Goal: Task Accomplishment & Management: Manage account settings

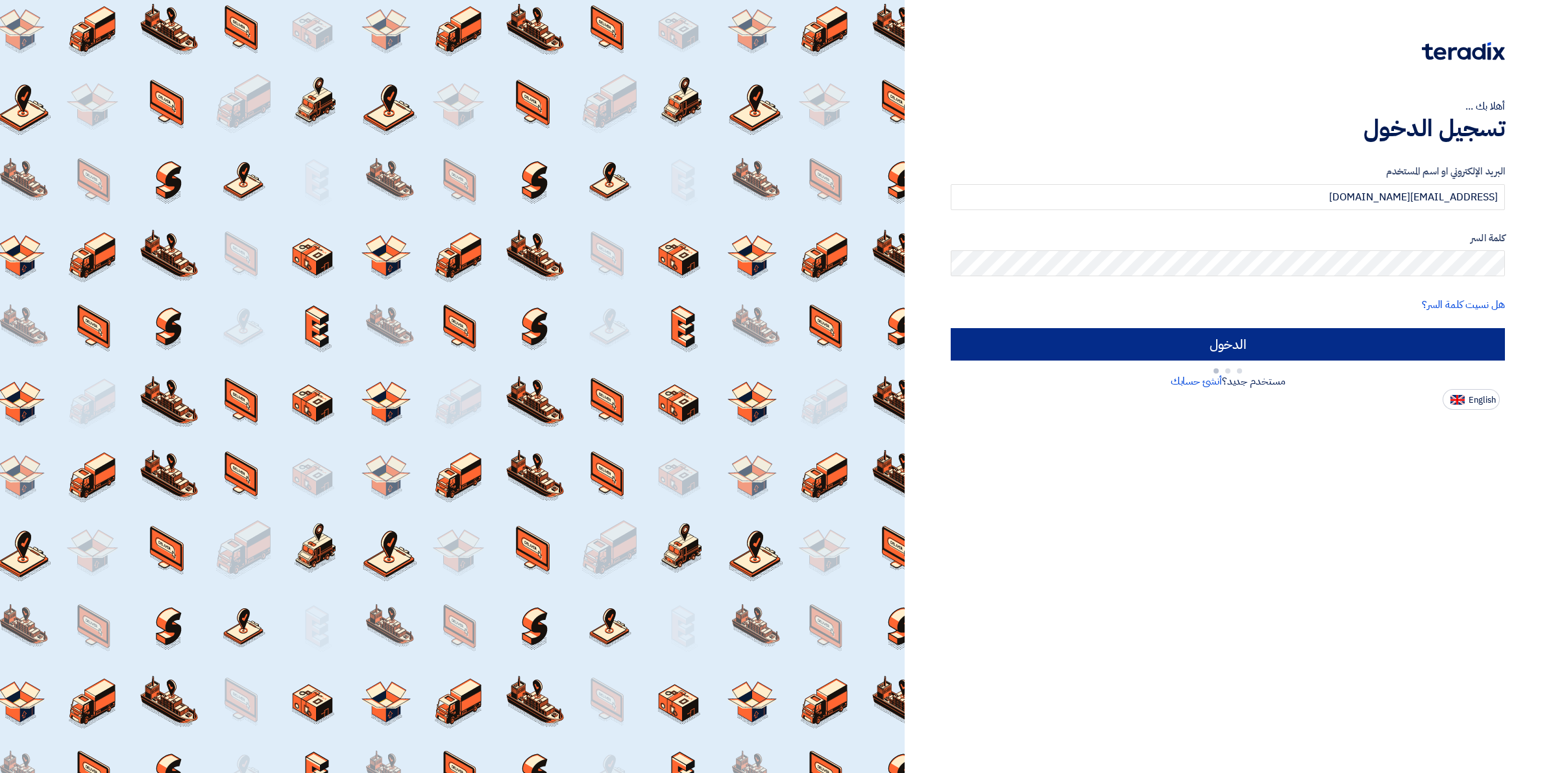
type input "Sign in"
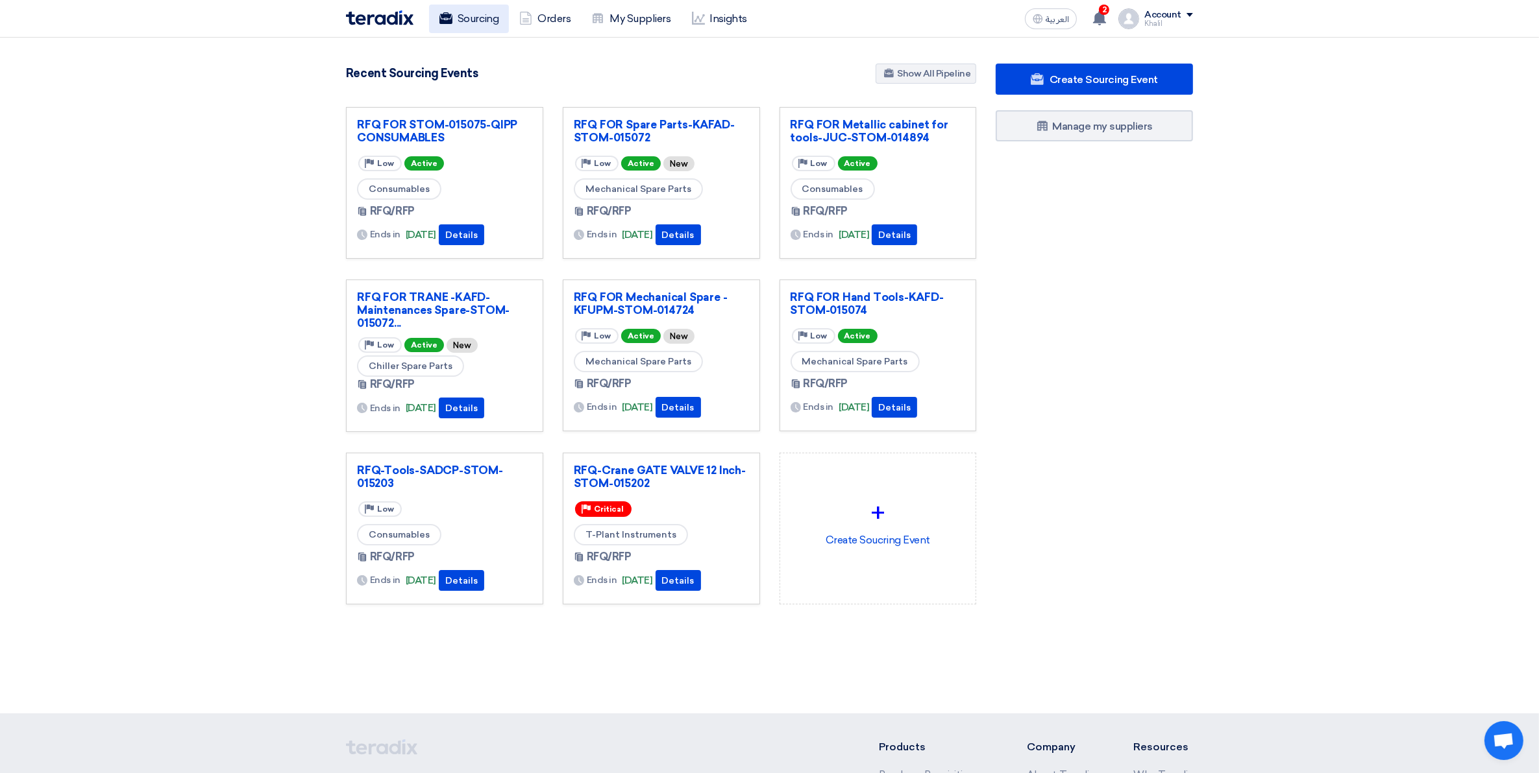
click at [466, 18] on link "Sourcing" at bounding box center [469, 19] width 80 height 29
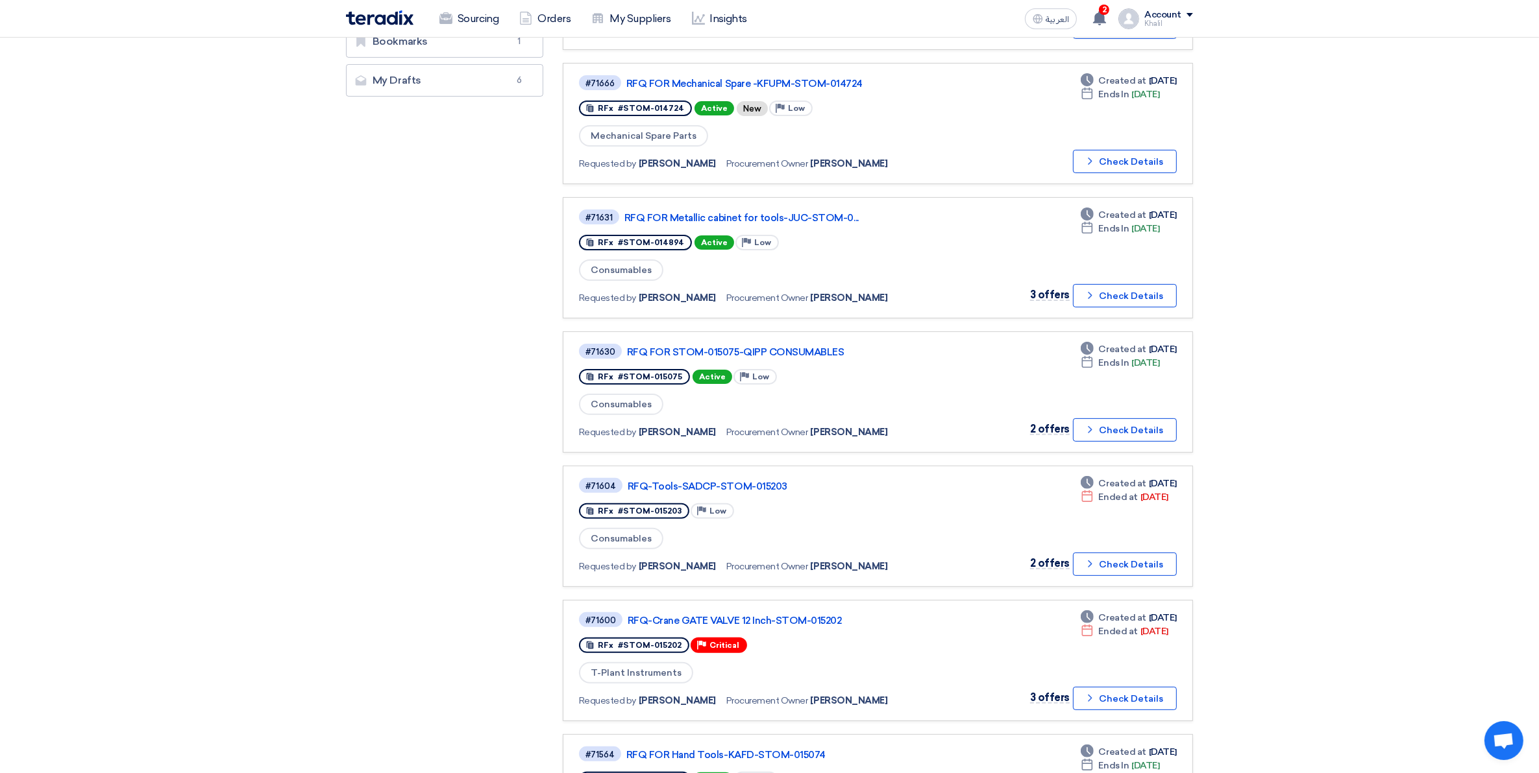
scroll to position [406, 0]
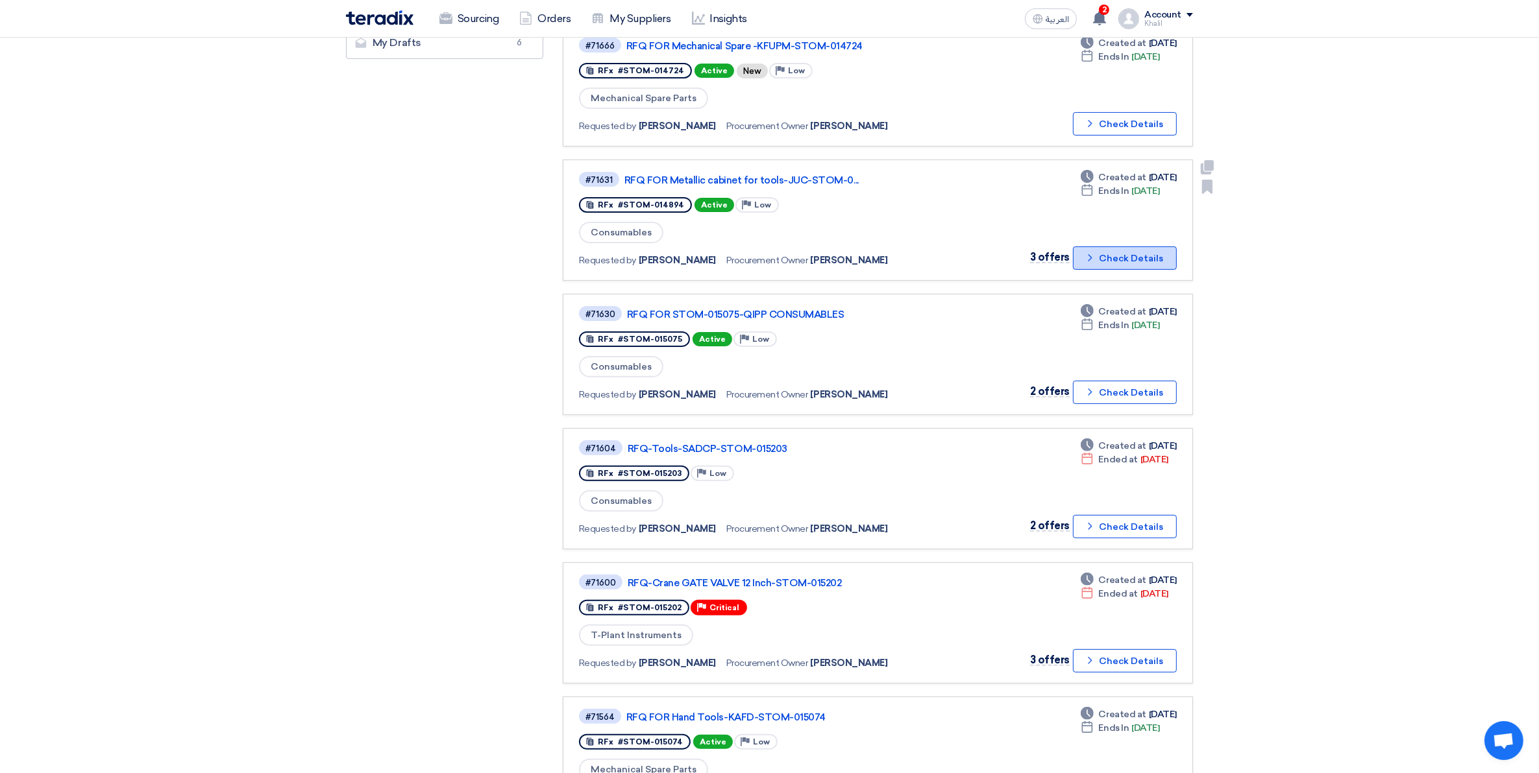
click at [1091, 254] on icon "Check details" at bounding box center [1090, 258] width 12 height 12
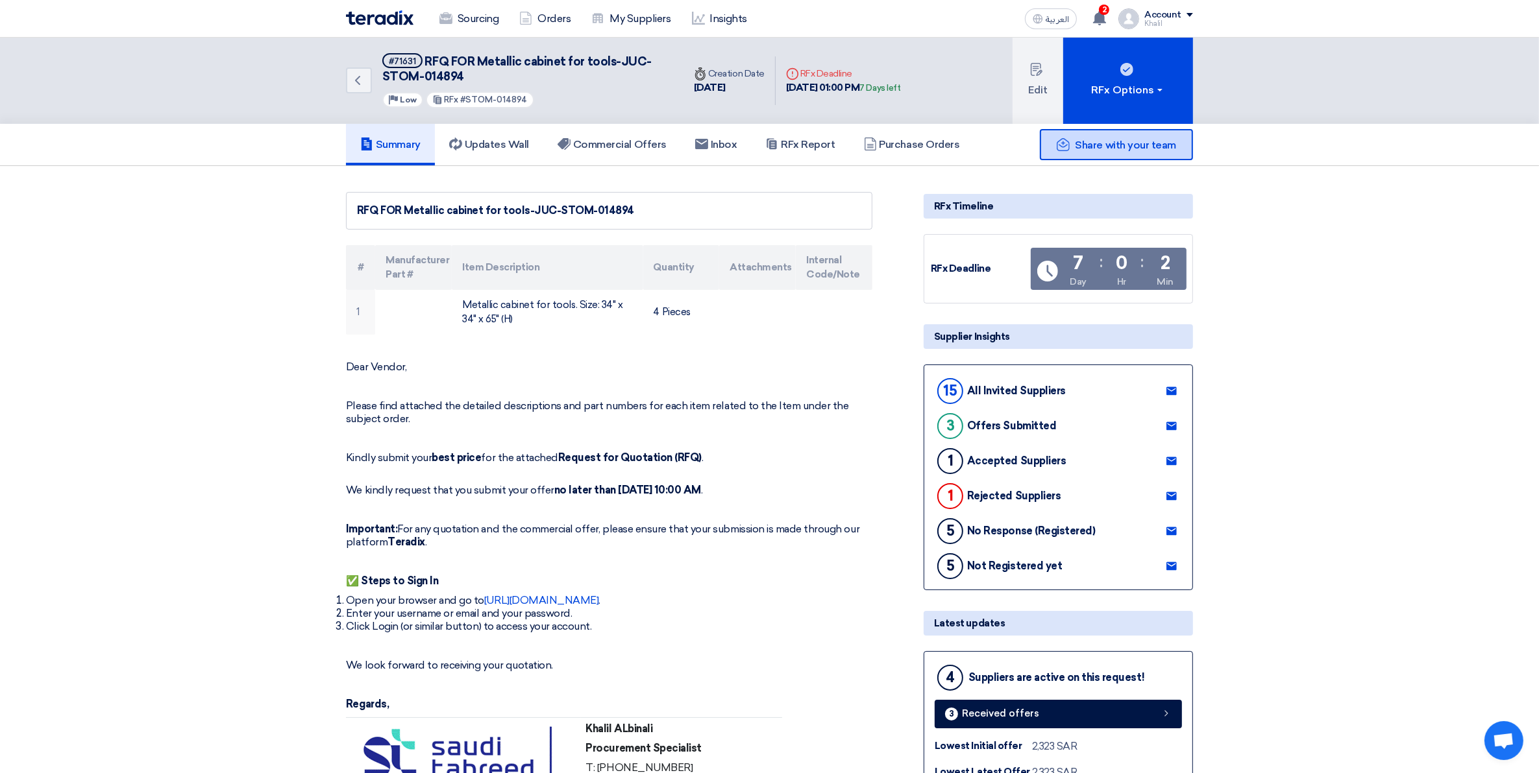
click at [1103, 146] on span "Share with your team" at bounding box center [1125, 145] width 101 height 12
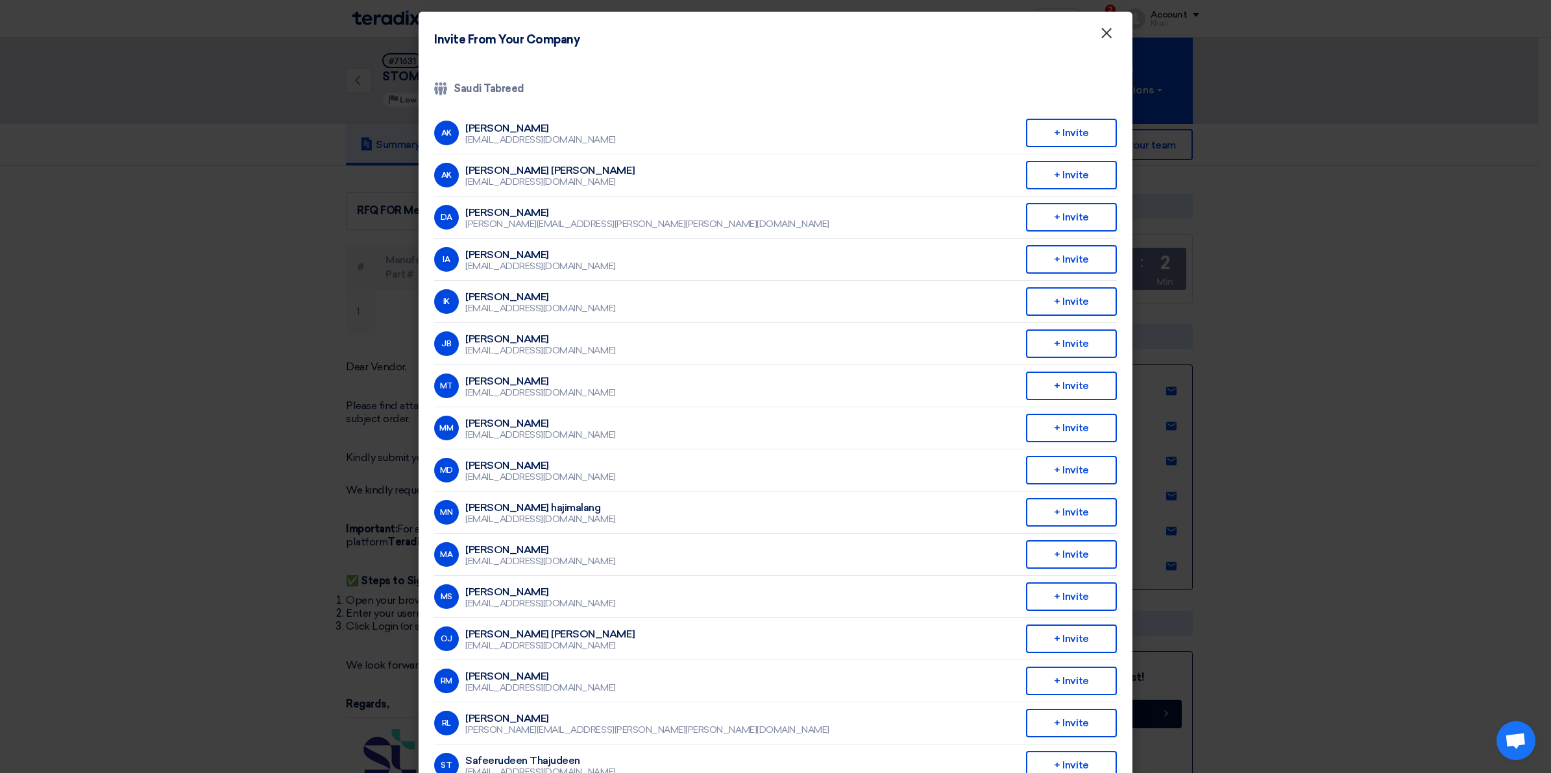
click at [1105, 24] on span "×" at bounding box center [1106, 36] width 13 height 26
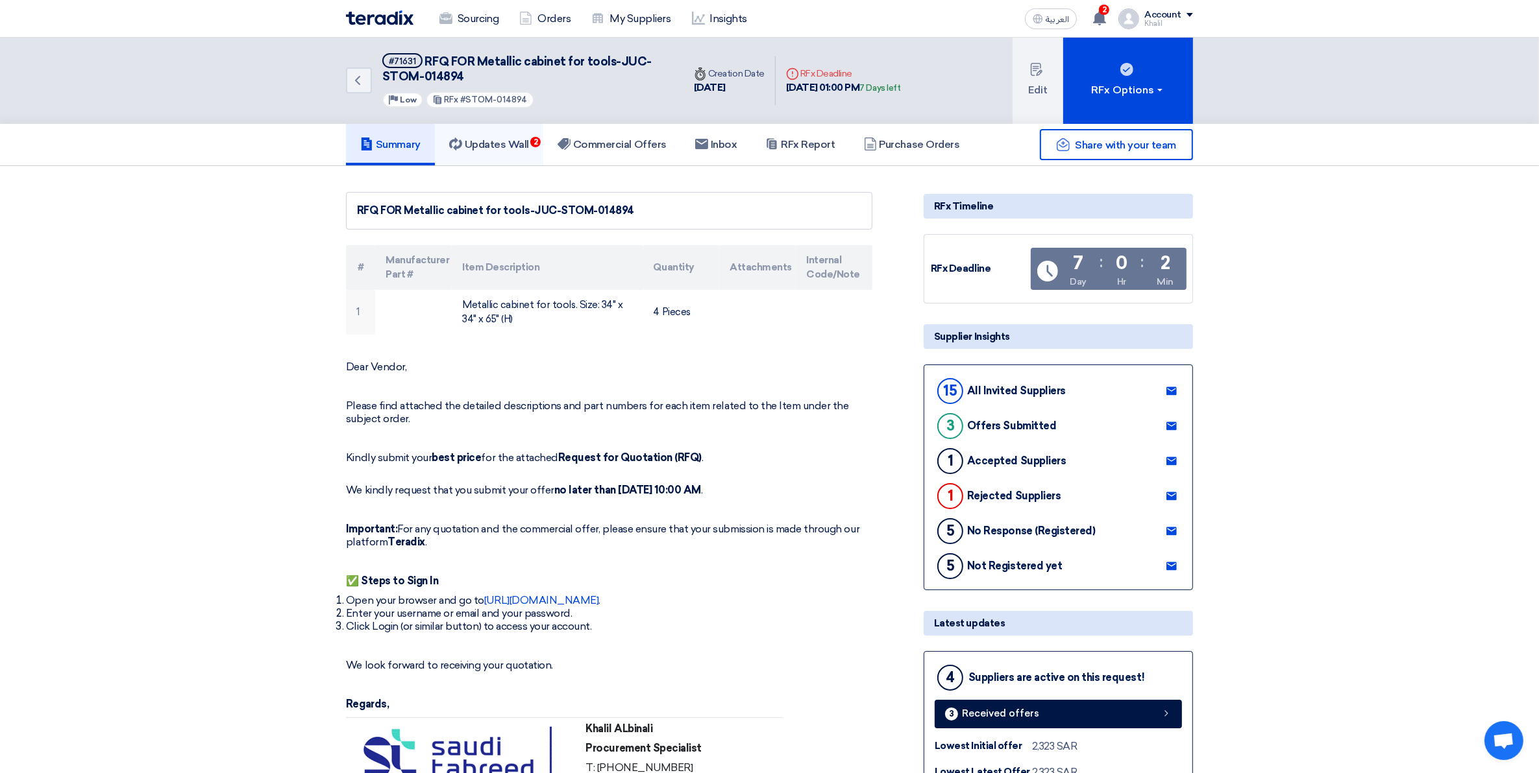
click at [505, 144] on h5 "Updates Wall 2" at bounding box center [489, 144] width 80 height 13
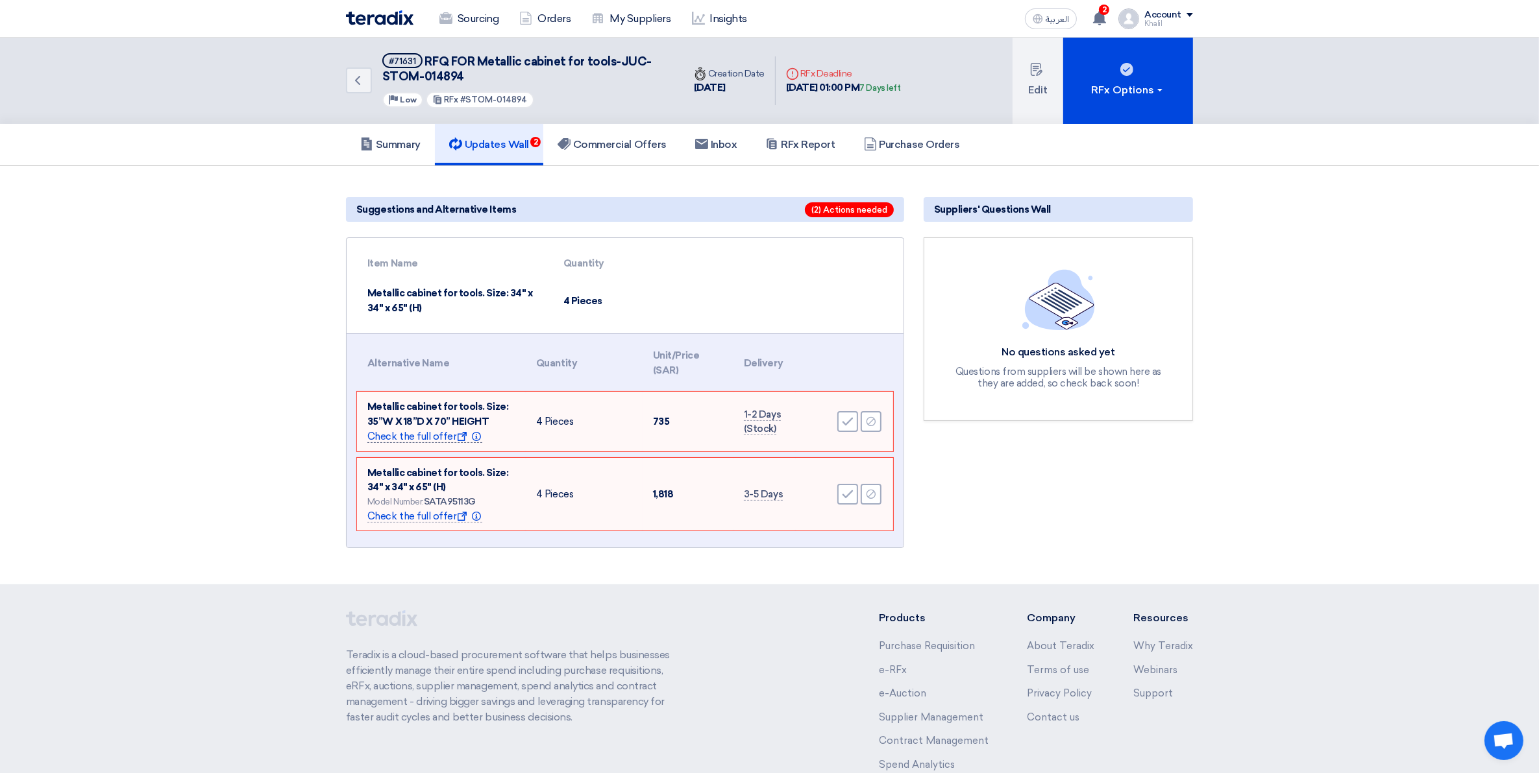
click at [426, 436] on span "Check the full offer Show offer Info" at bounding box center [424, 437] width 115 height 12
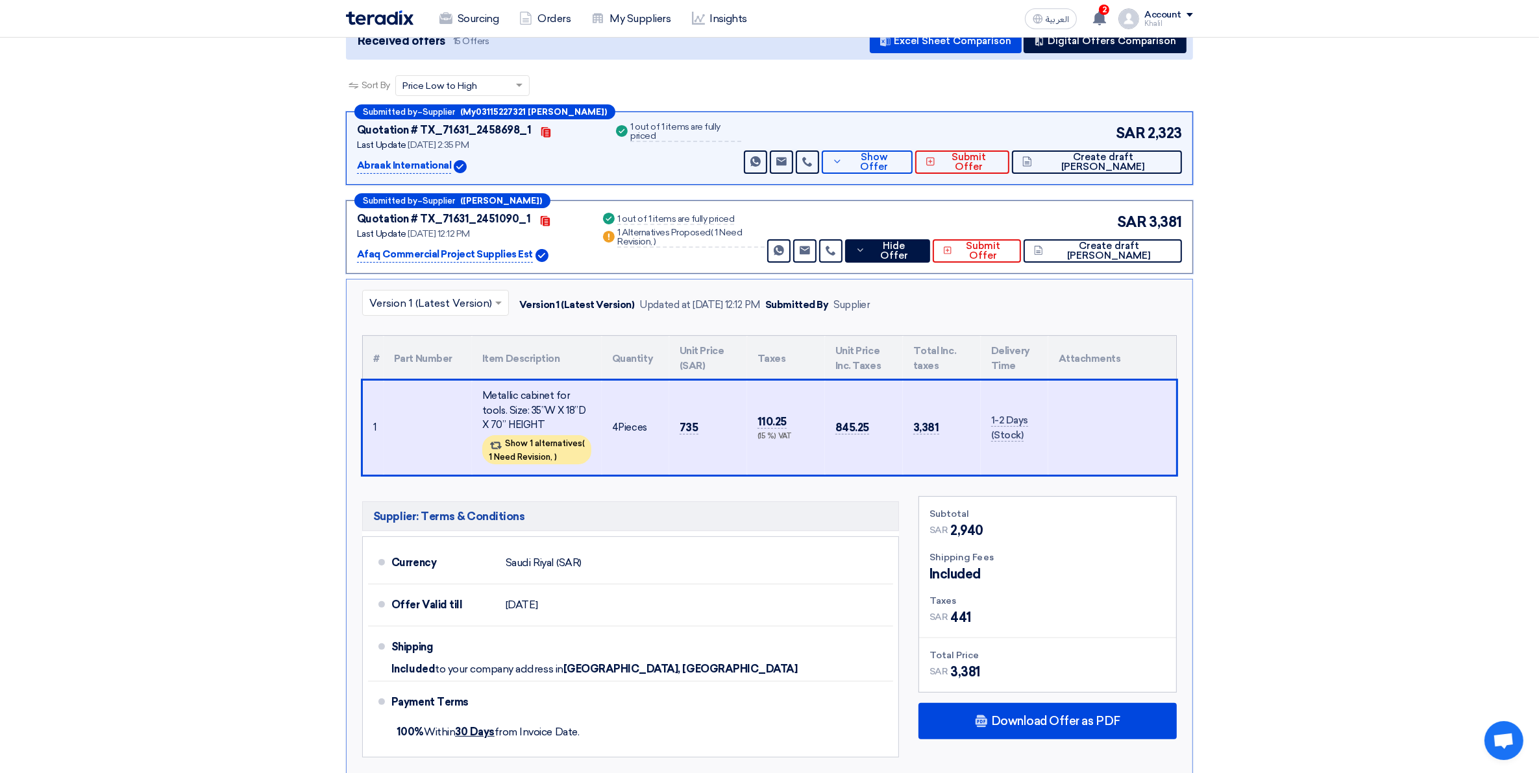
scroll to position [175, 0]
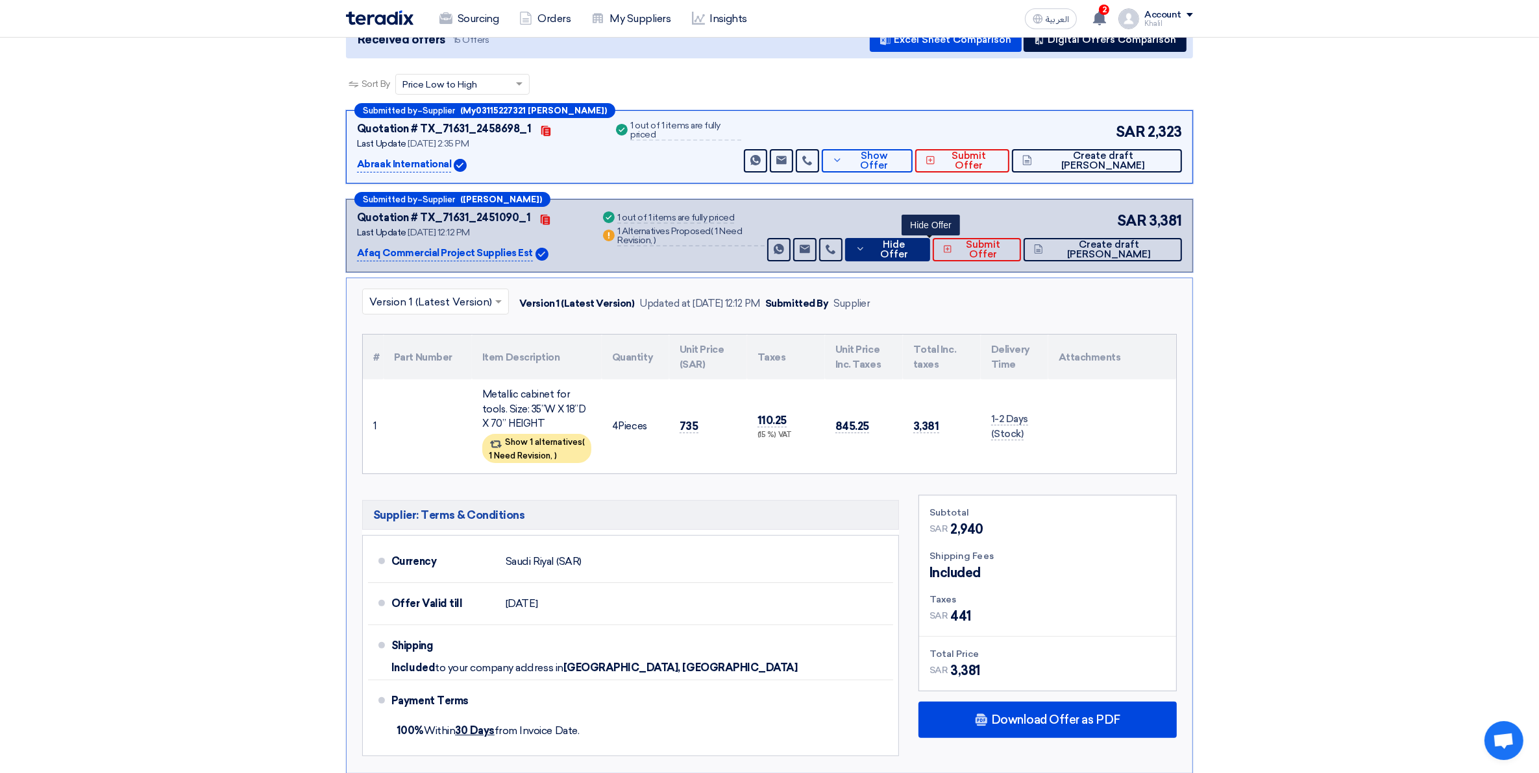
click at [903, 254] on button "Hide Offer" at bounding box center [888, 249] width 86 height 23
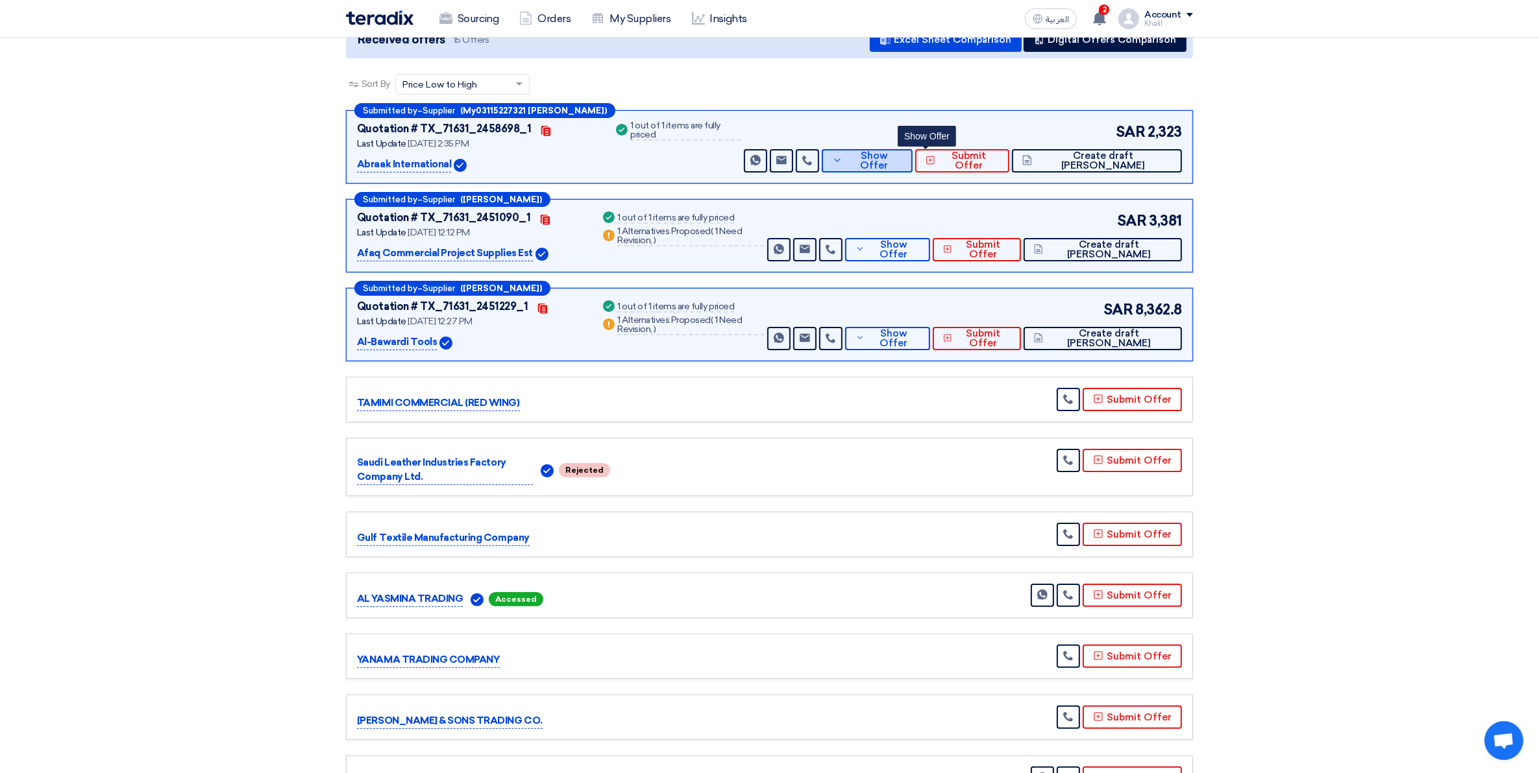
click at [912, 166] on button "Show Offer" at bounding box center [867, 160] width 91 height 23
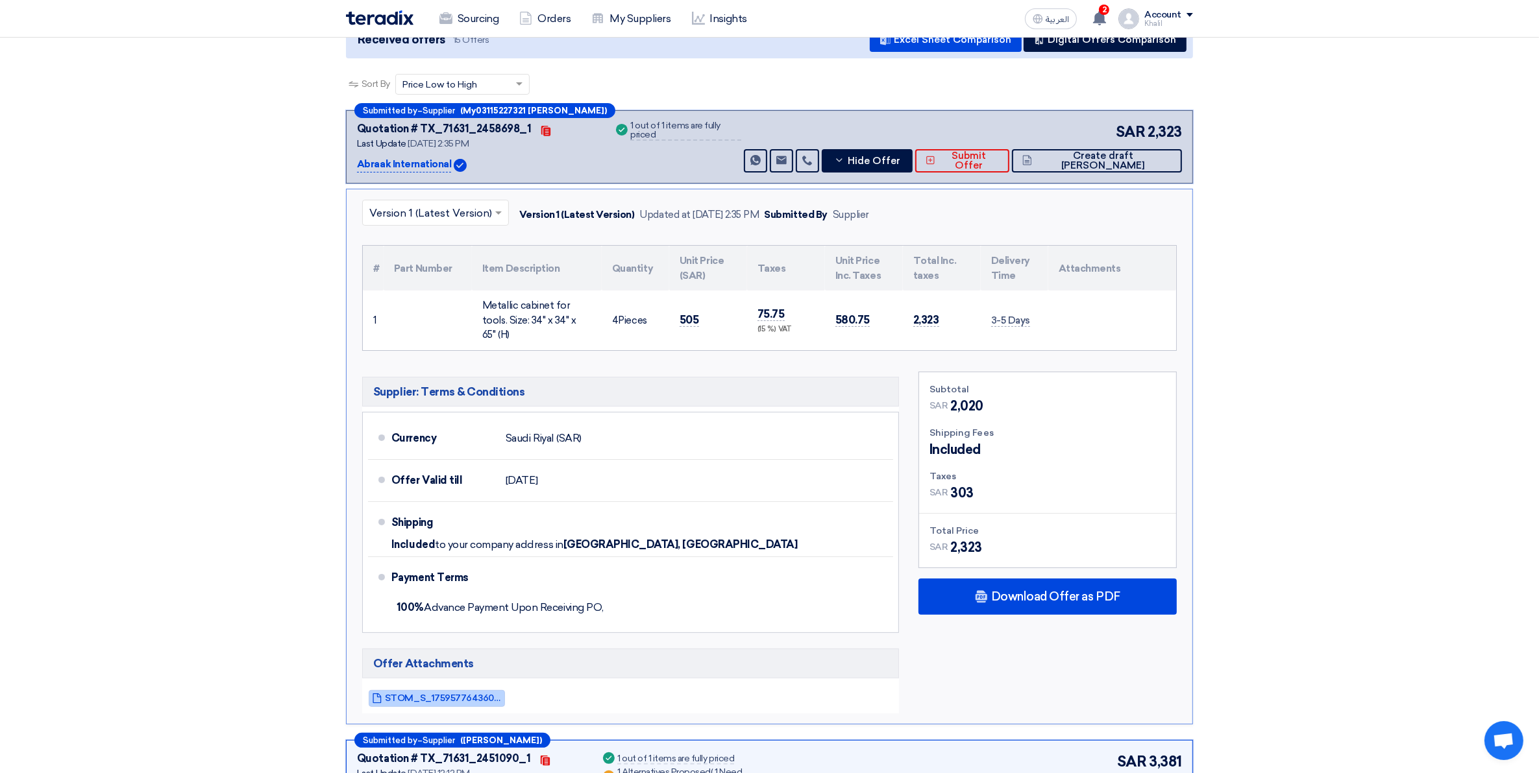
click at [461, 694] on span "STOM_S_1759577643600.pdf" at bounding box center [443, 699] width 117 height 10
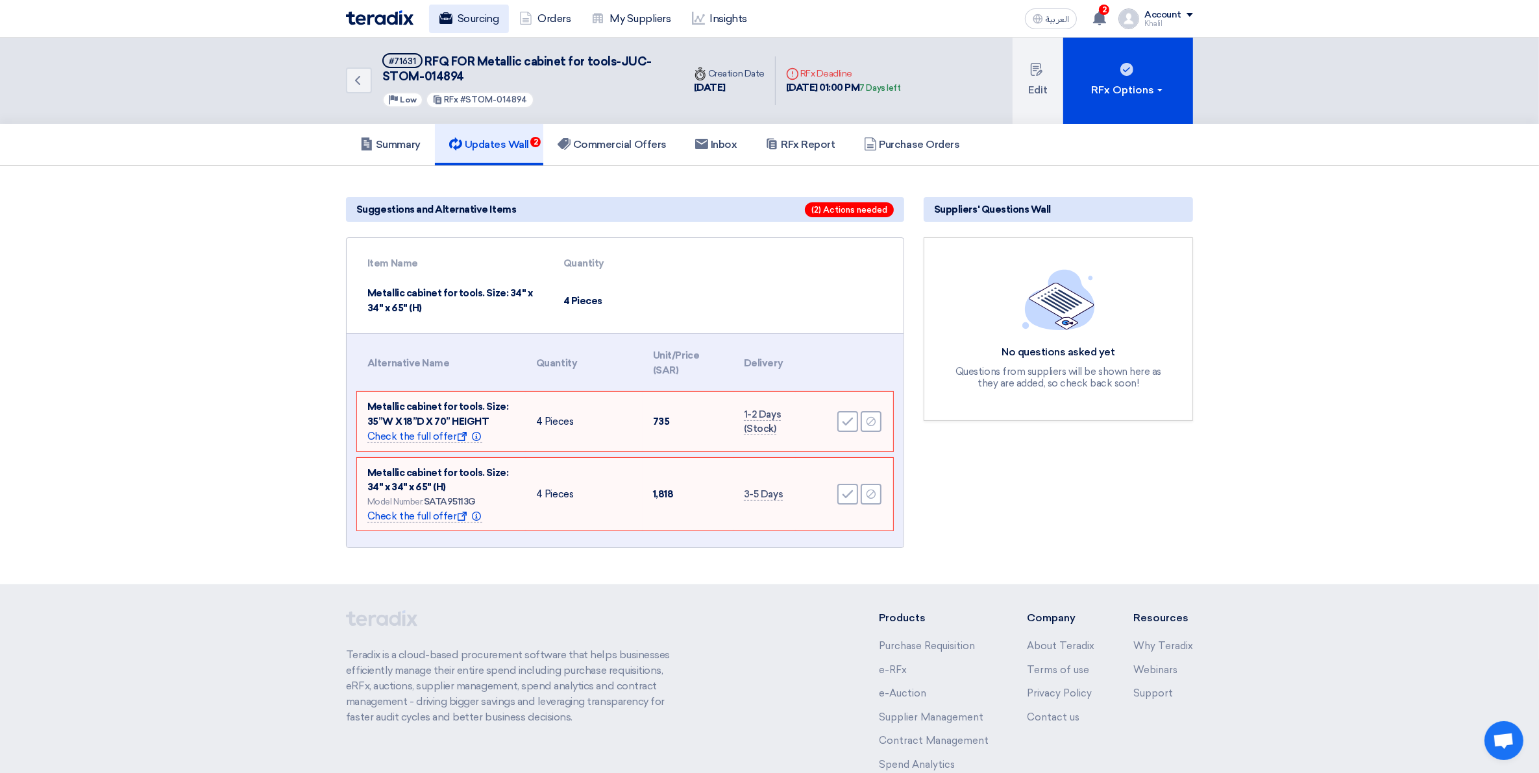
click at [468, 27] on link "Sourcing" at bounding box center [469, 19] width 80 height 29
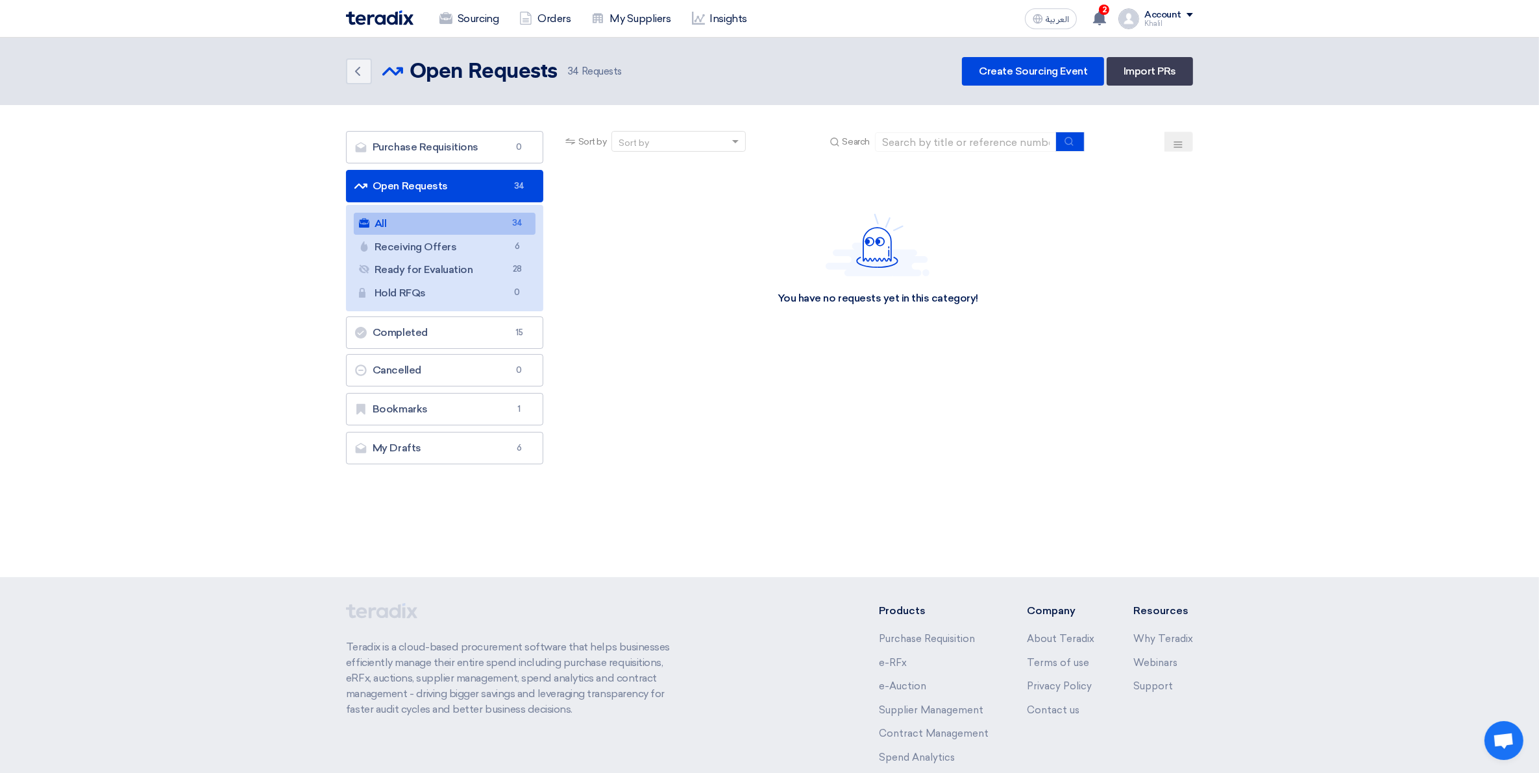
click at [479, 232] on link "All All 34" at bounding box center [445, 224] width 182 height 22
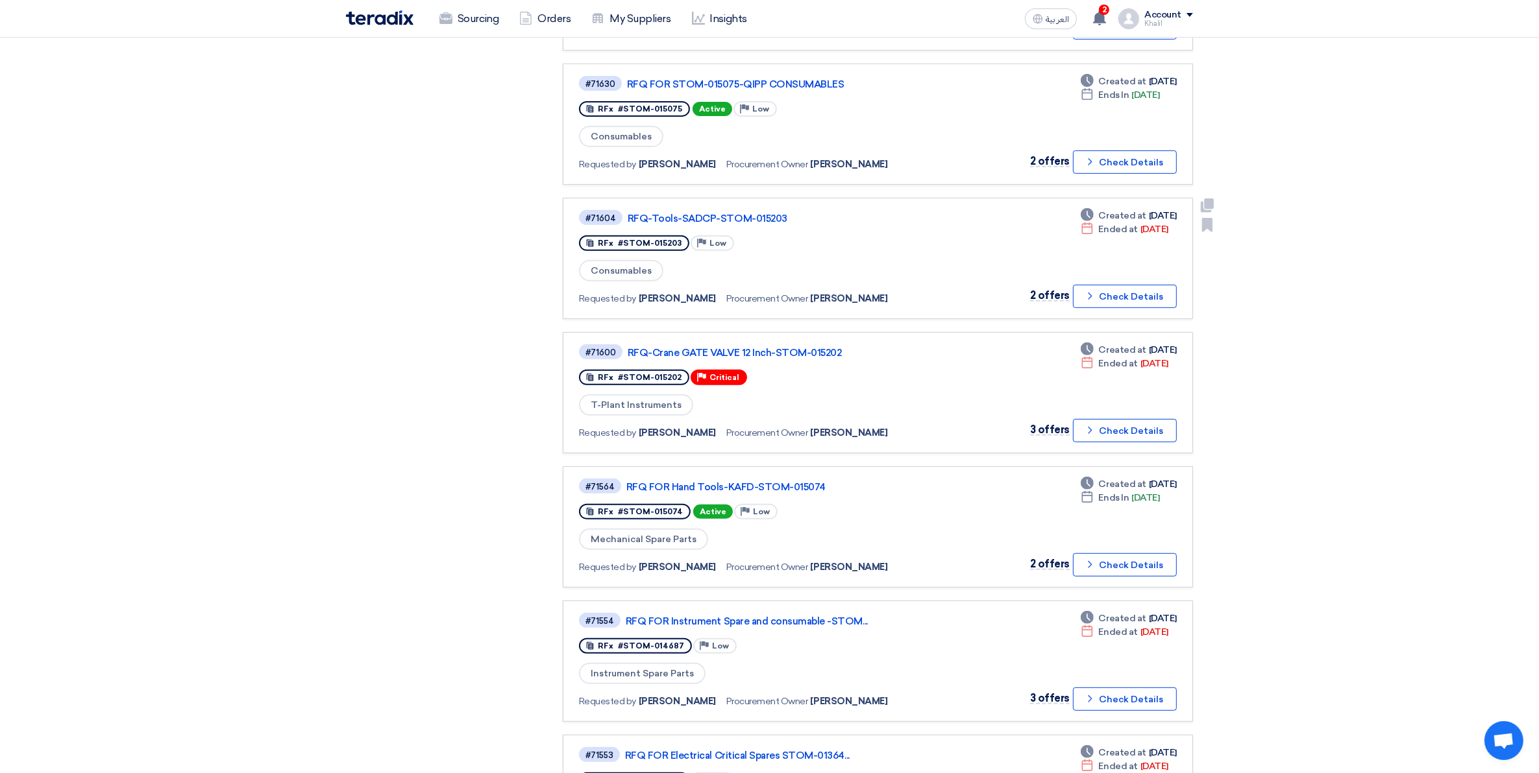
scroll to position [649, 0]
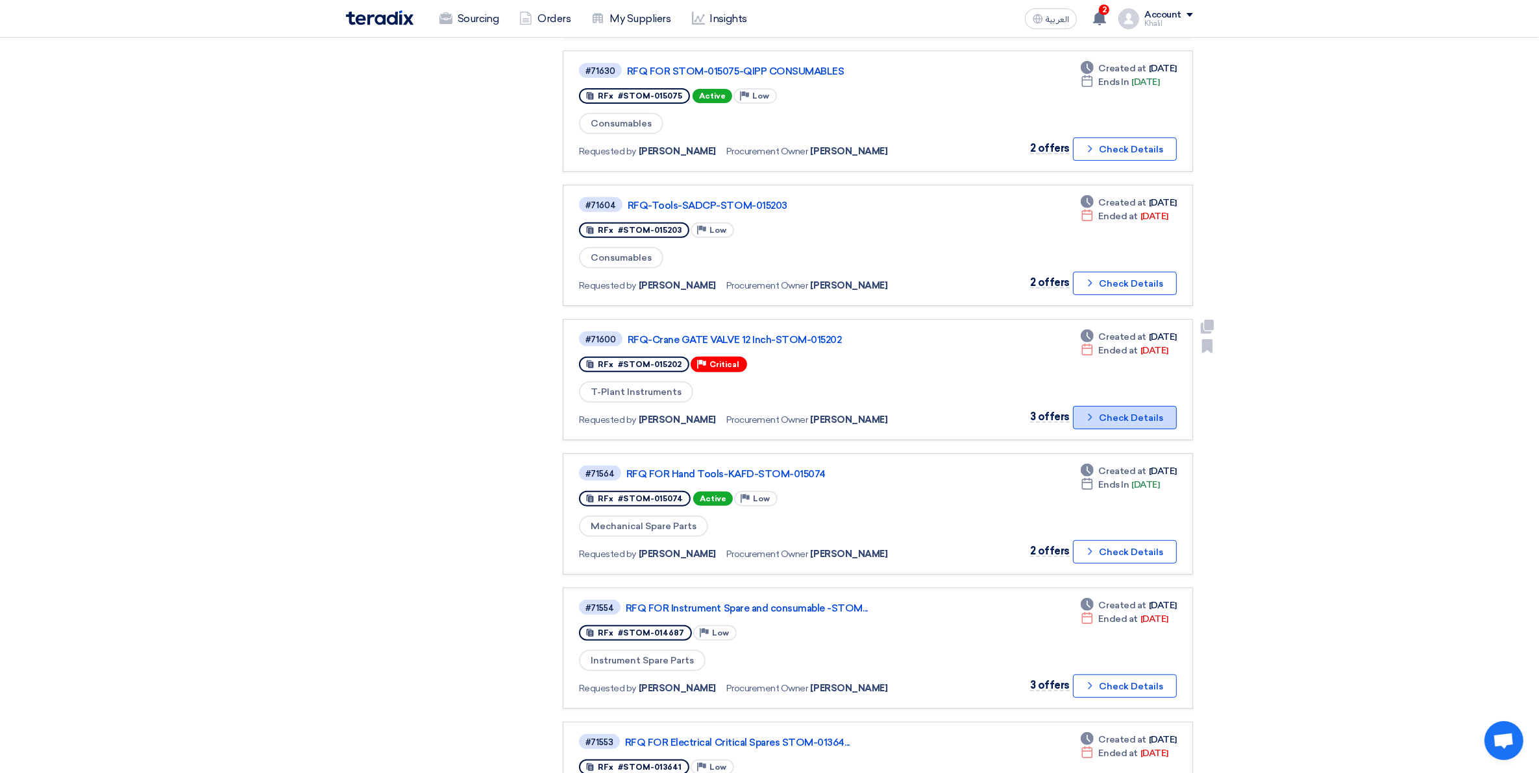
click at [1104, 406] on button "Check details Check Details" at bounding box center [1125, 417] width 104 height 23
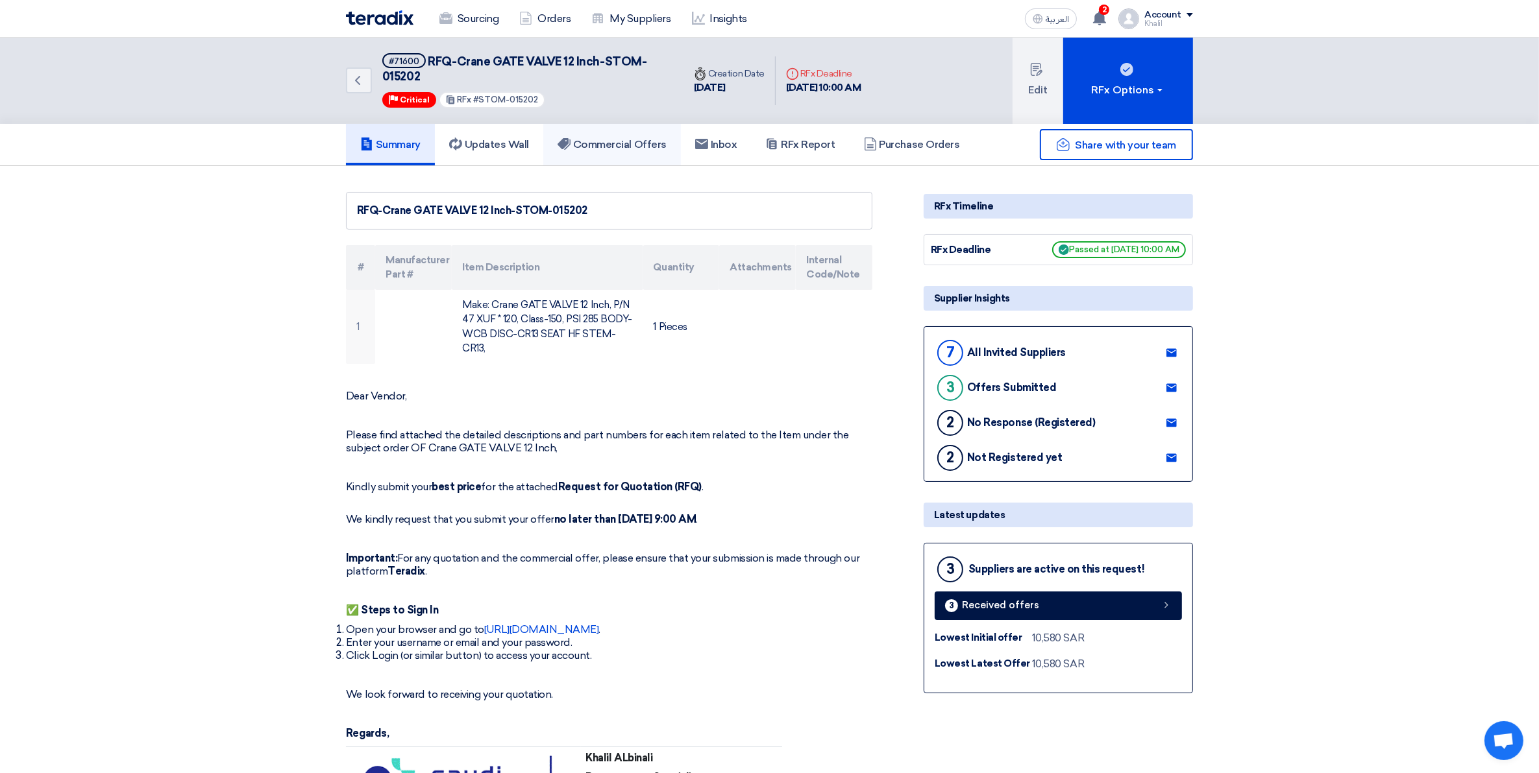
click at [620, 143] on h5 "Commercial Offers" at bounding box center [611, 144] width 109 height 13
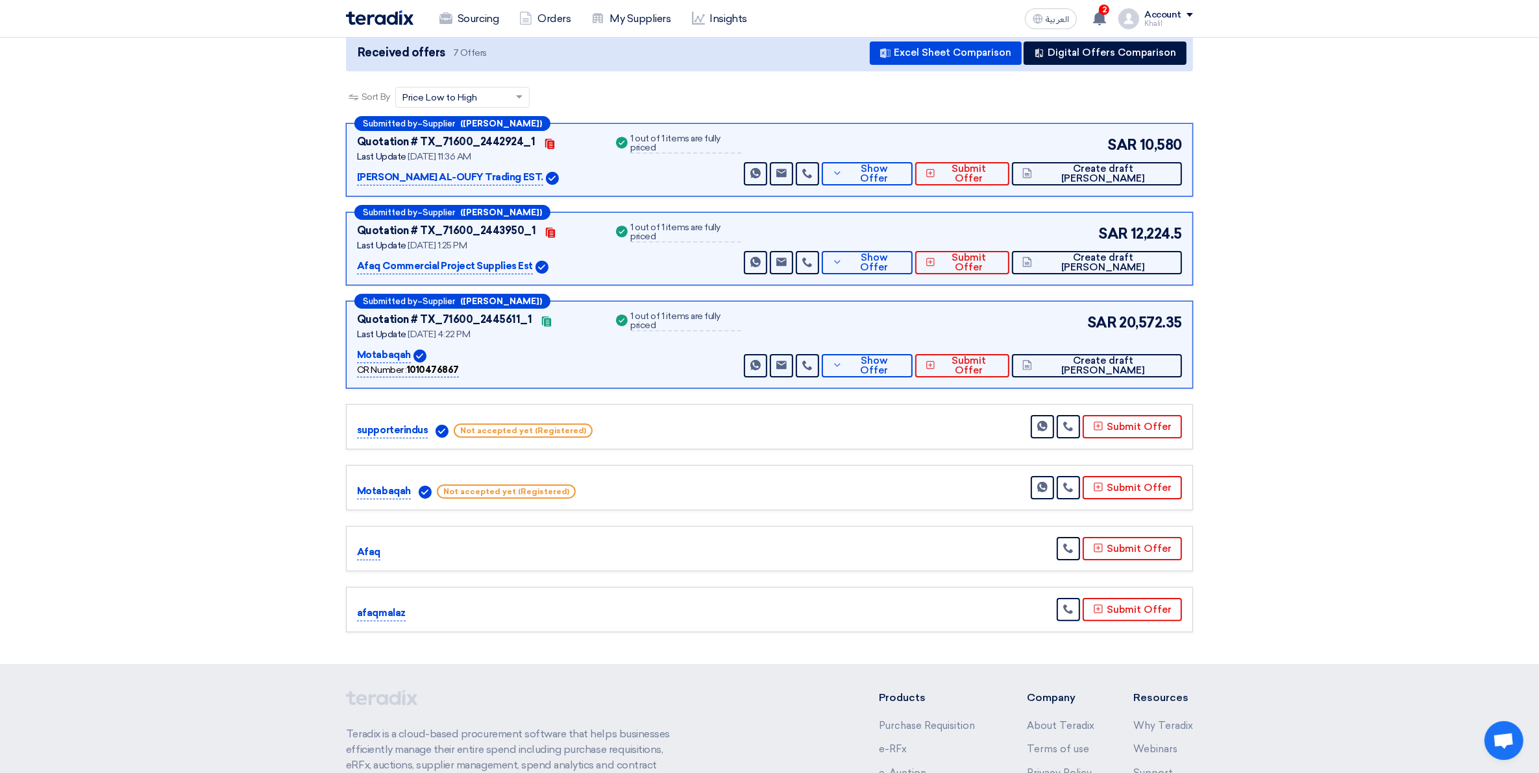
scroll to position [243, 0]
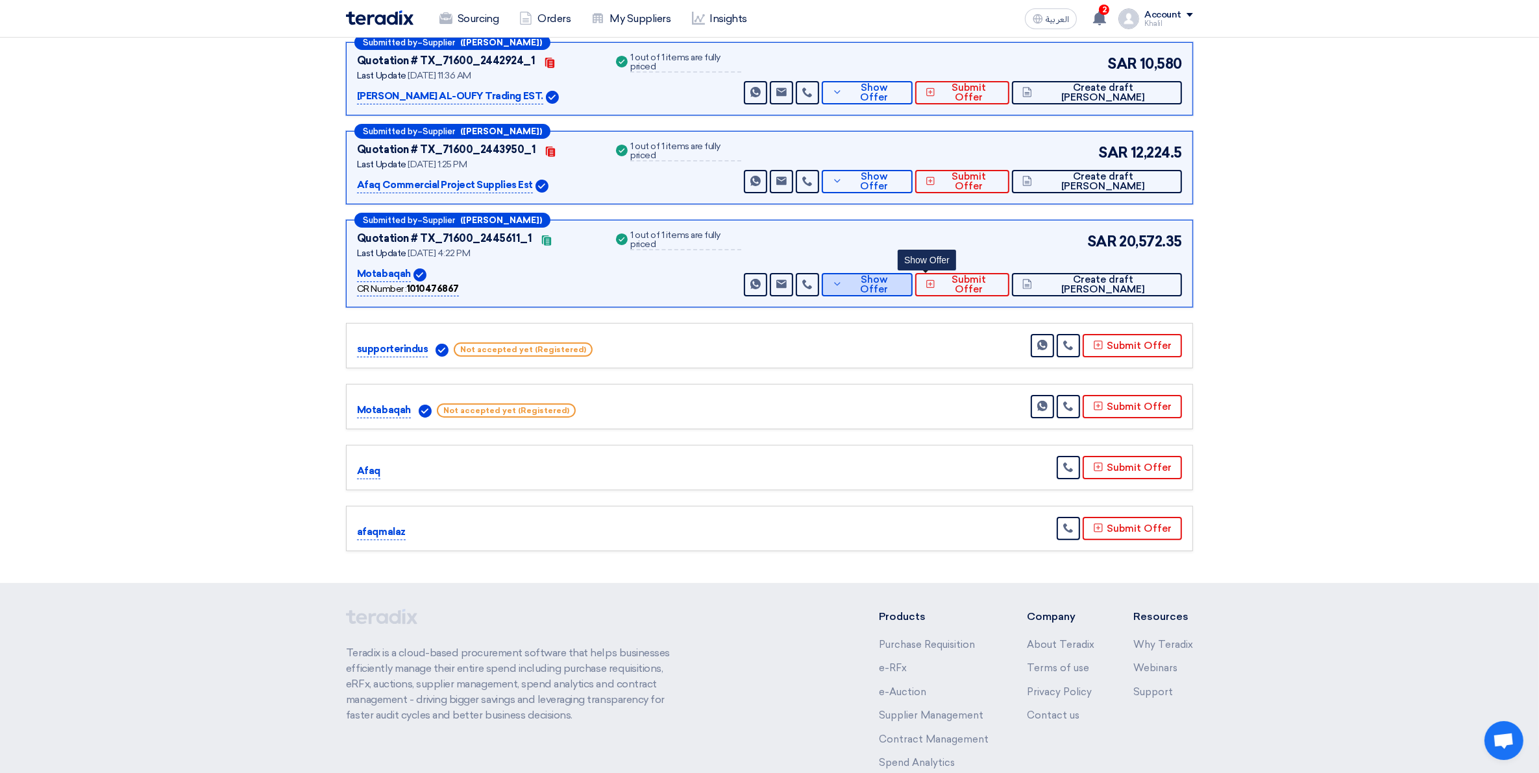
click at [902, 284] on span "Show Offer" at bounding box center [874, 284] width 56 height 19
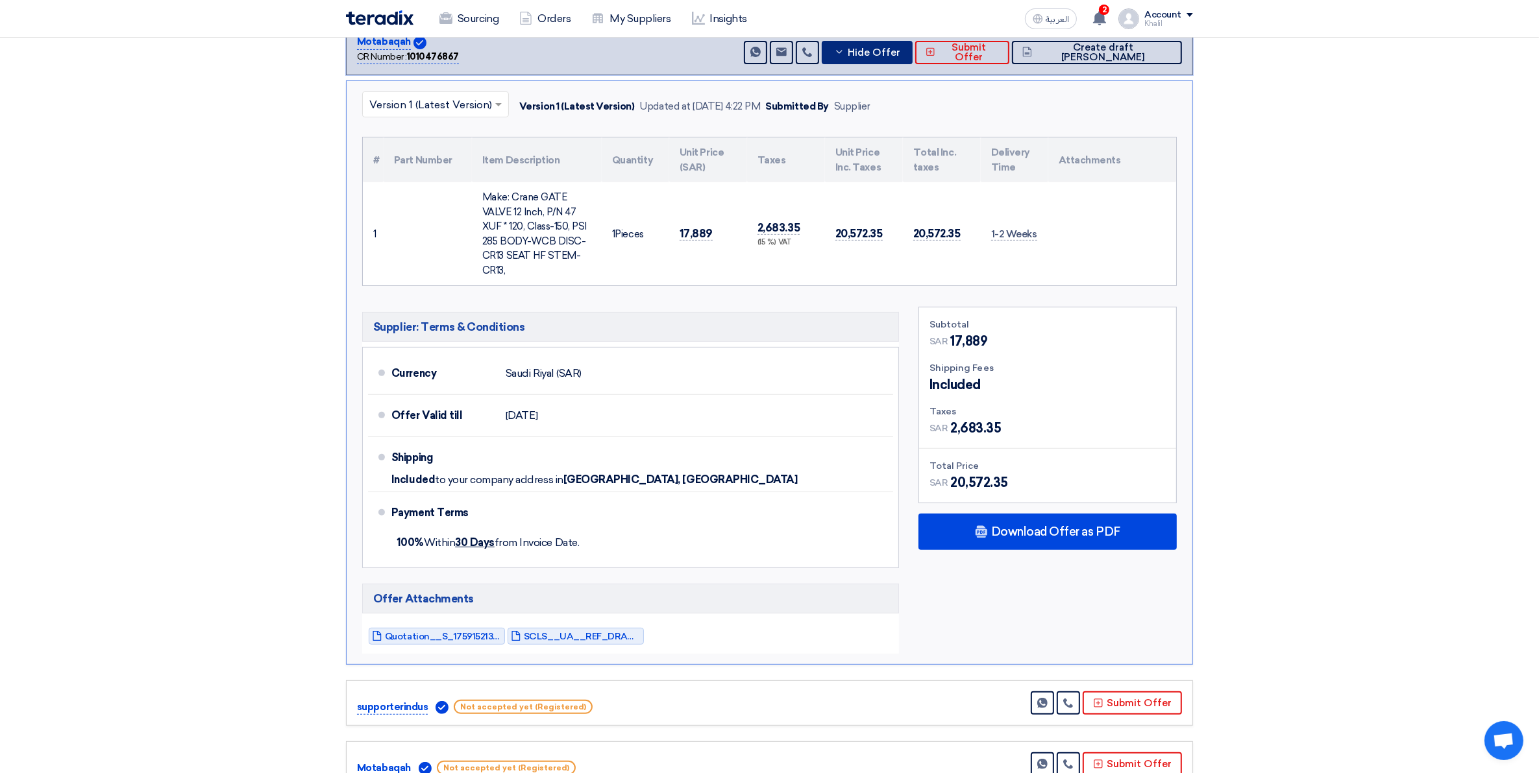
scroll to position [487, 0]
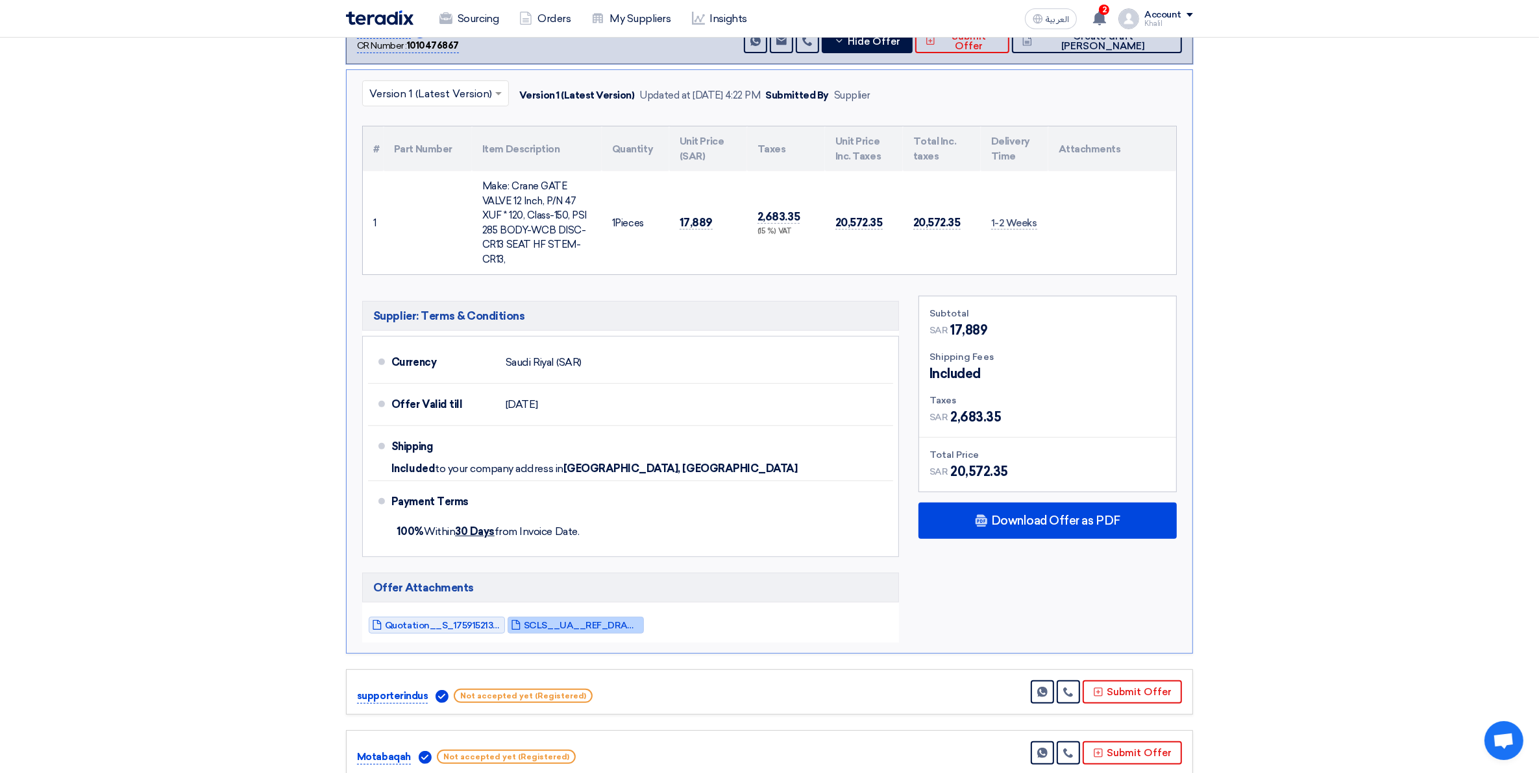
click at [579, 633] on link "SCLS__UA__REF_DRAW_1759152137538.pdf" at bounding box center [575, 625] width 136 height 17
click at [411, 624] on span "Quotation__S_1759152137235.pdf" at bounding box center [443, 626] width 117 height 10
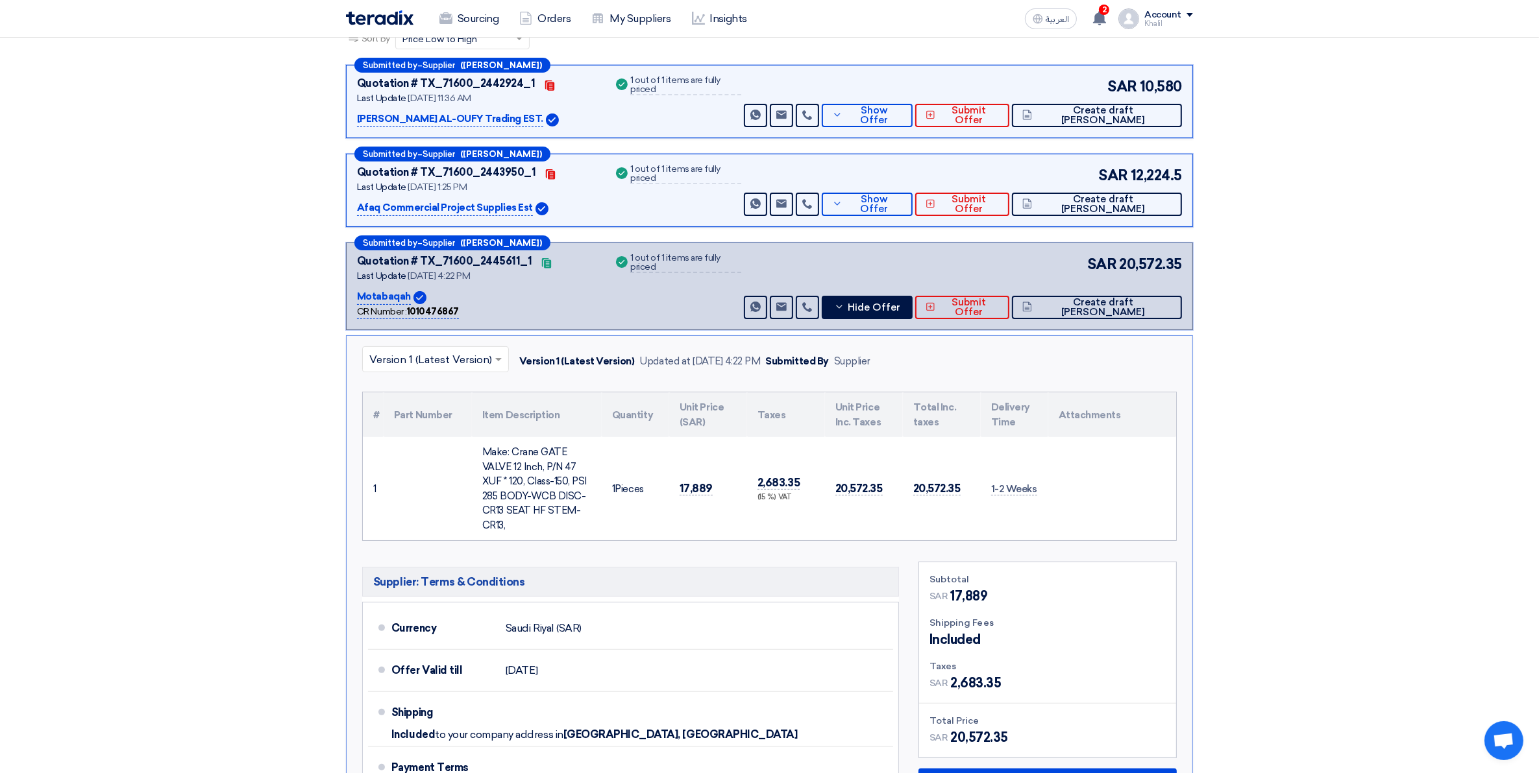
scroll to position [243, 0]
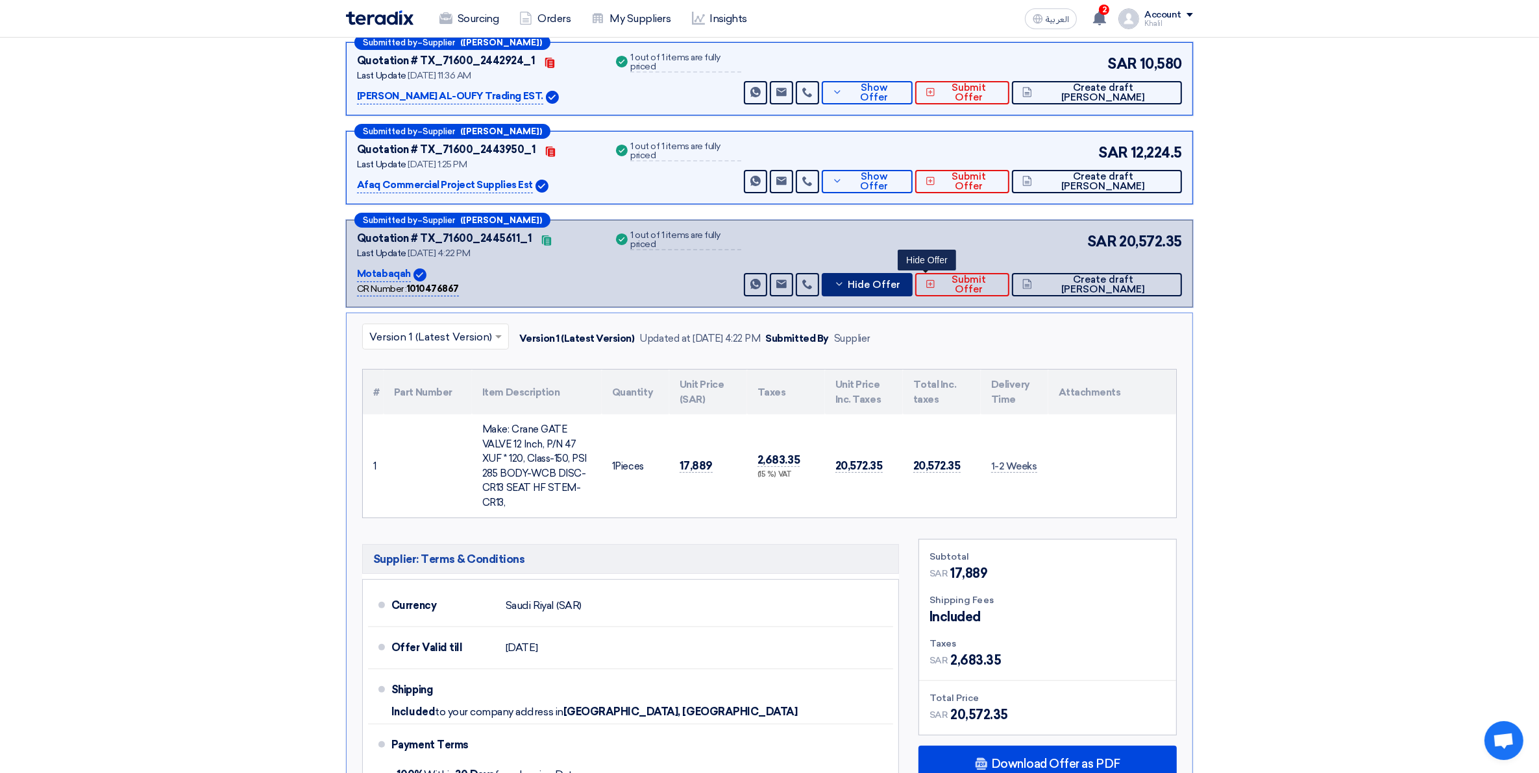
click at [900, 287] on span "Hide Offer" at bounding box center [873, 285] width 53 height 10
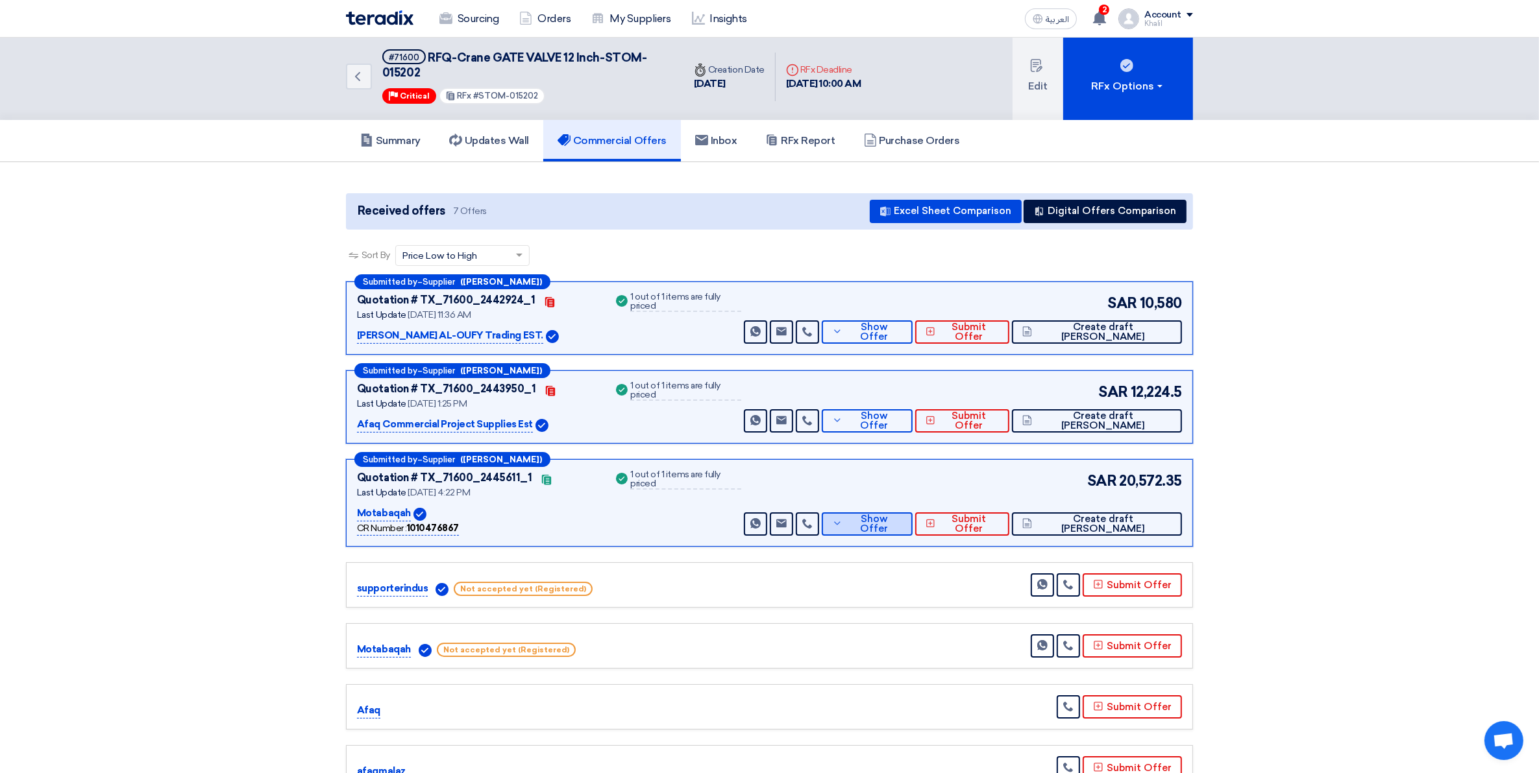
scroll to position [0, 0]
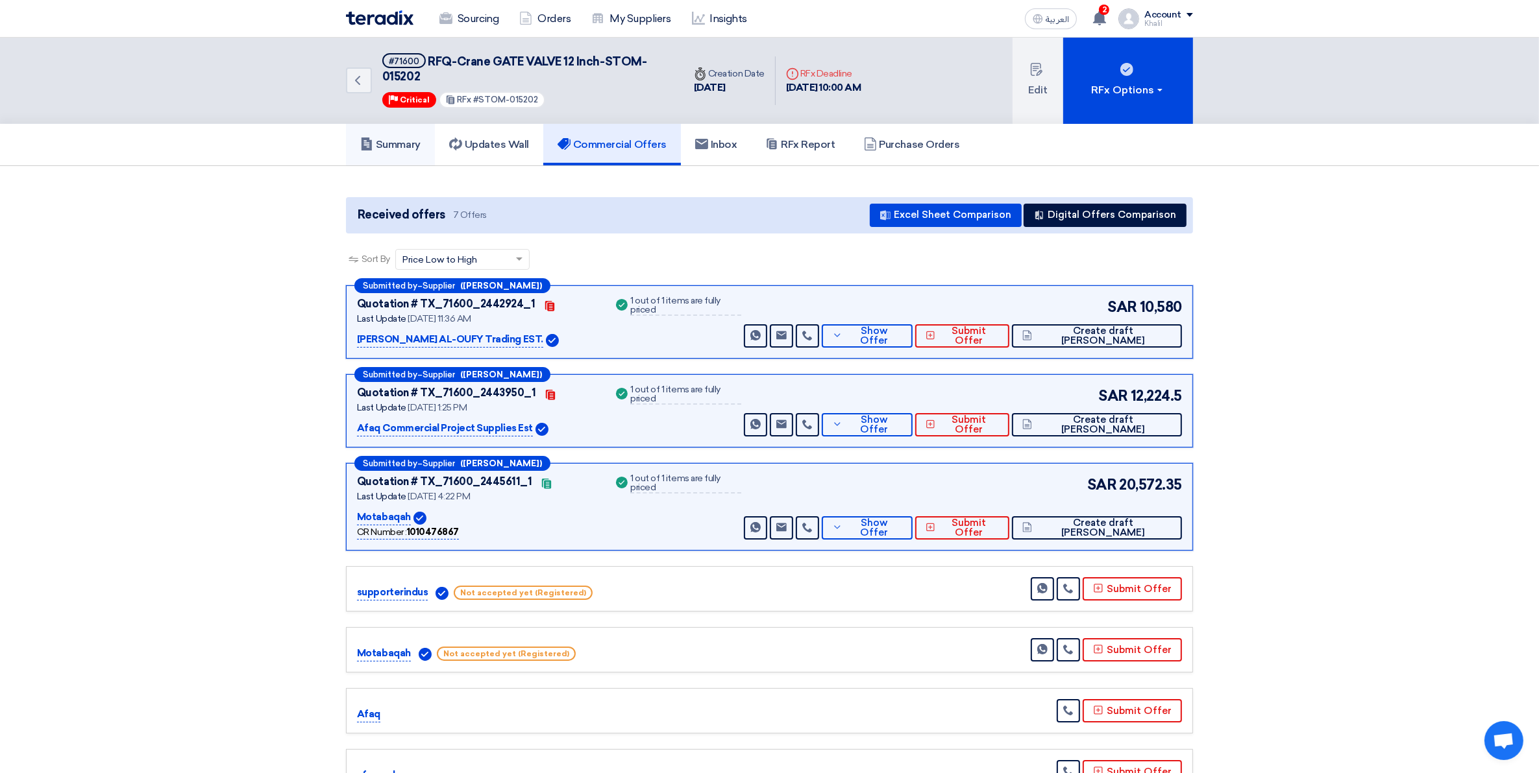
click at [391, 143] on h5 "Summary" at bounding box center [390, 144] width 60 height 13
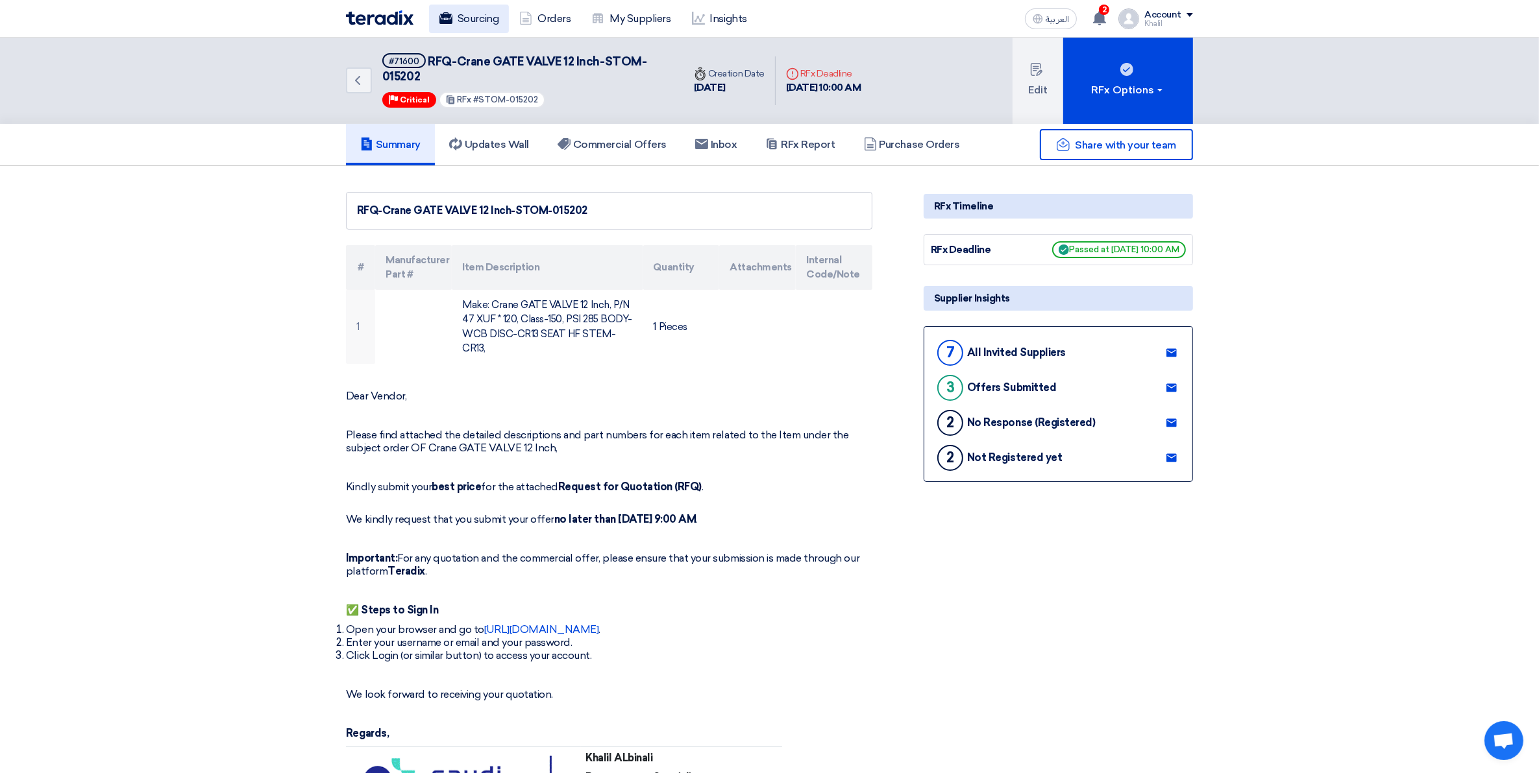
click at [487, 18] on link "Sourcing" at bounding box center [469, 19] width 80 height 29
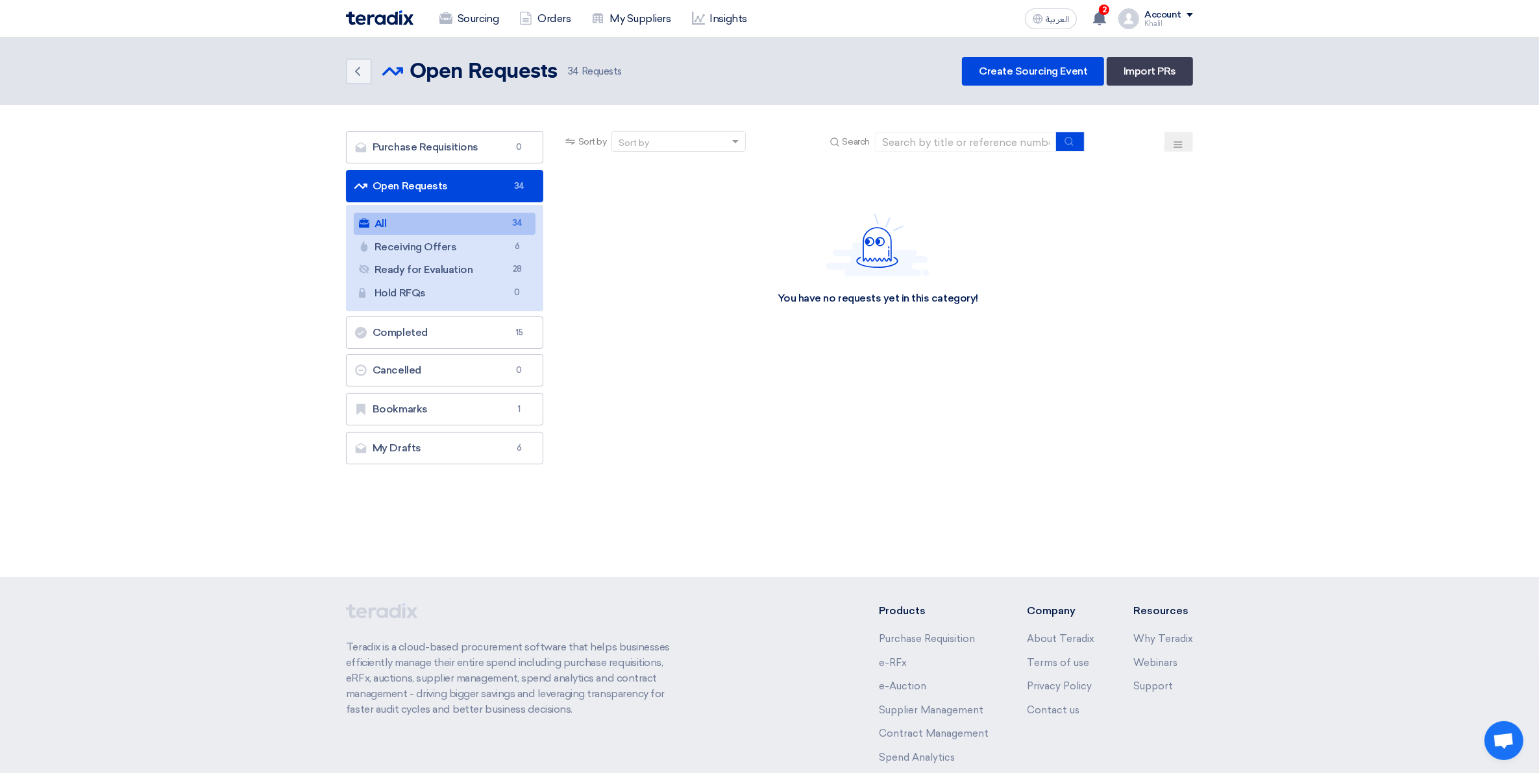
click at [471, 225] on link "All All 34" at bounding box center [445, 224] width 182 height 22
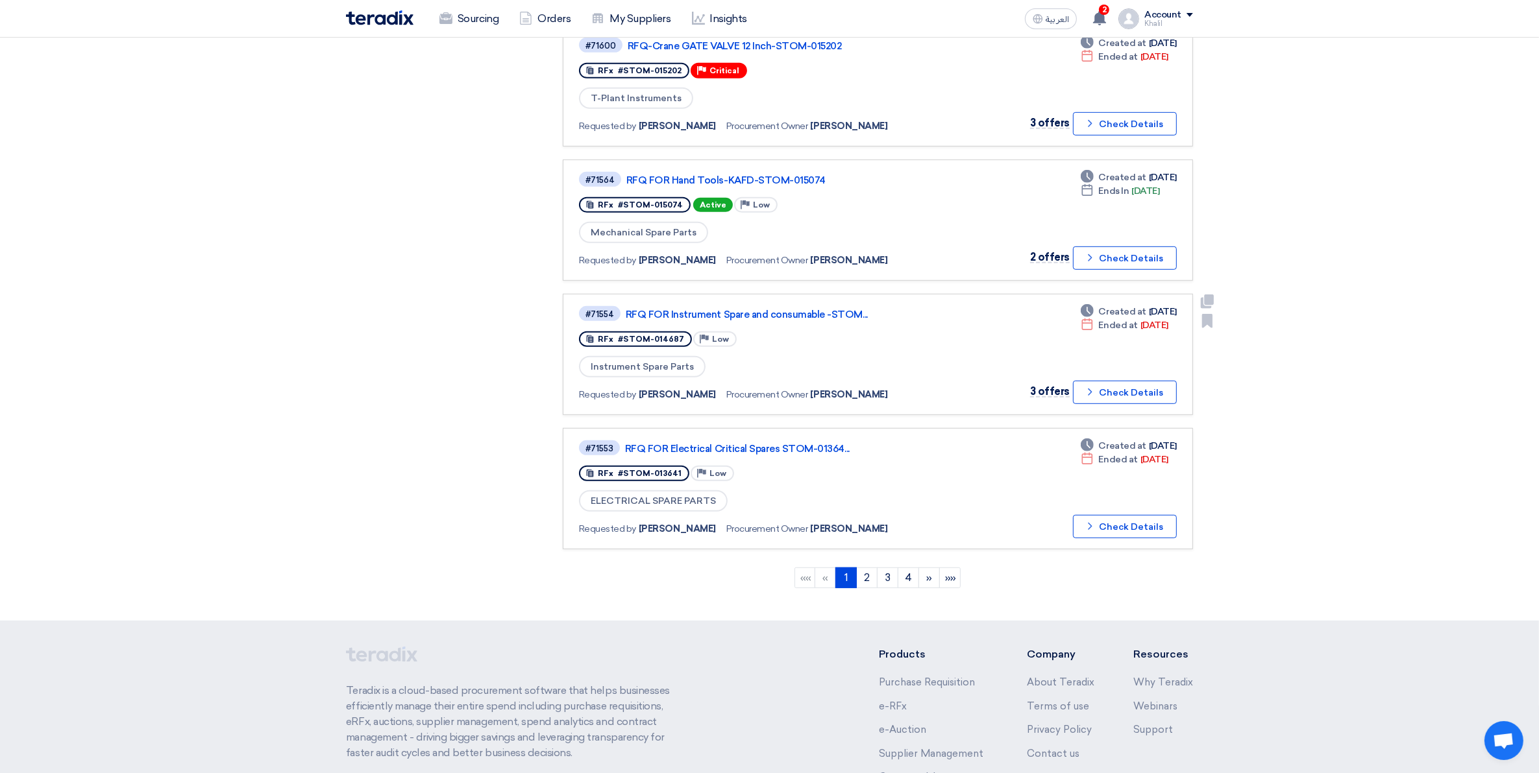
scroll to position [973, 0]
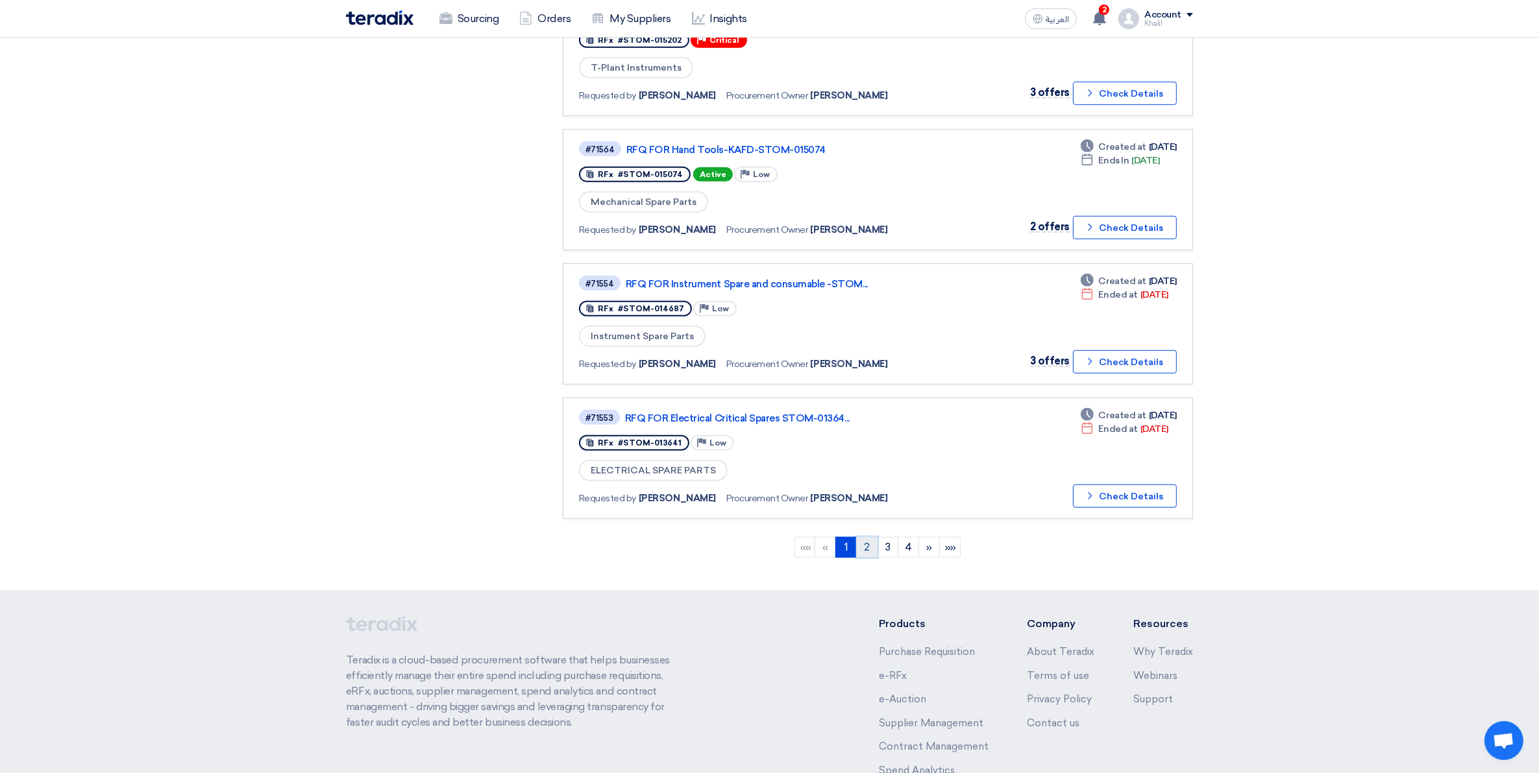
click at [868, 537] on link "2" at bounding box center [866, 547] width 21 height 21
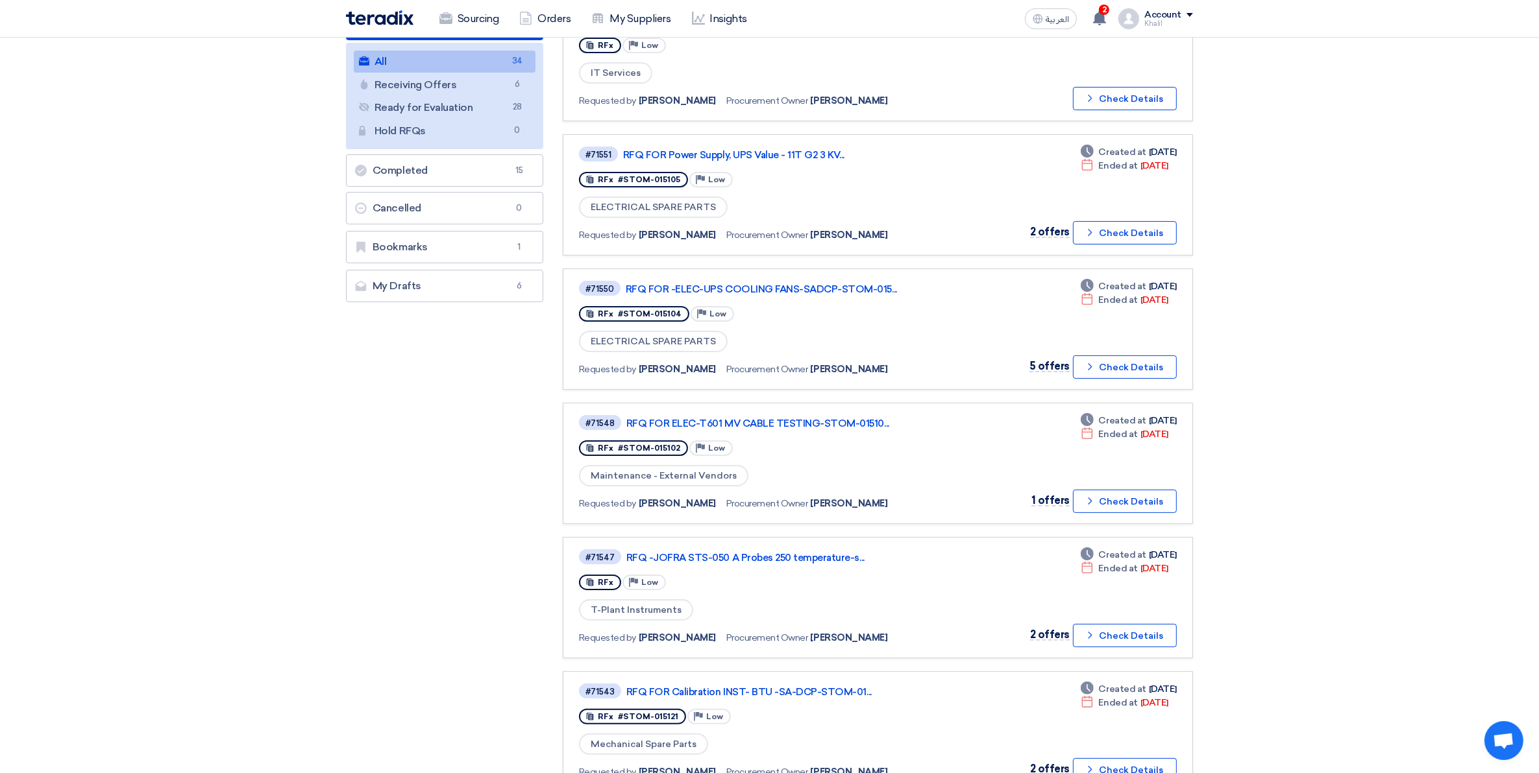
scroll to position [243, 0]
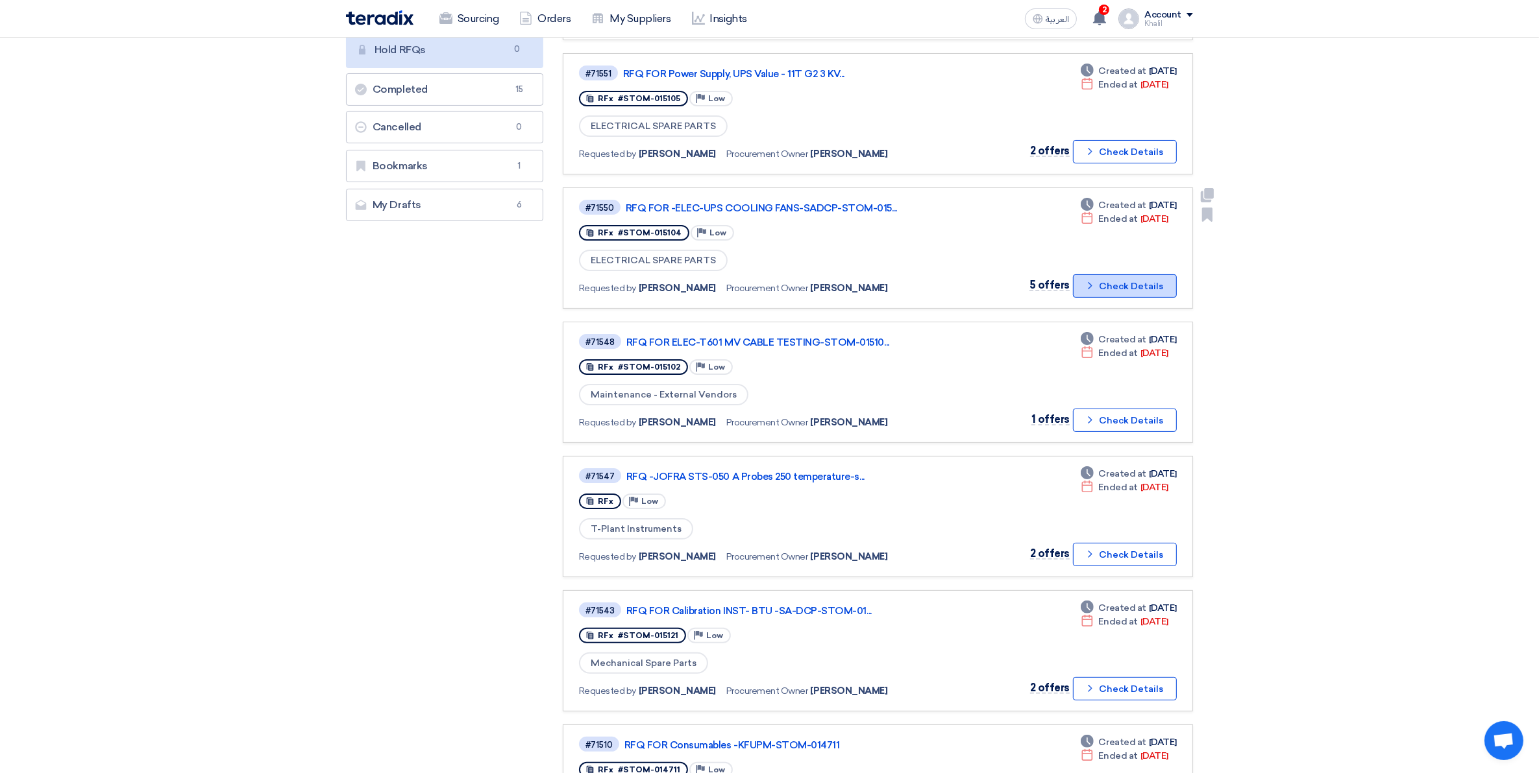
click at [1091, 283] on icon "Check details" at bounding box center [1090, 286] width 12 height 12
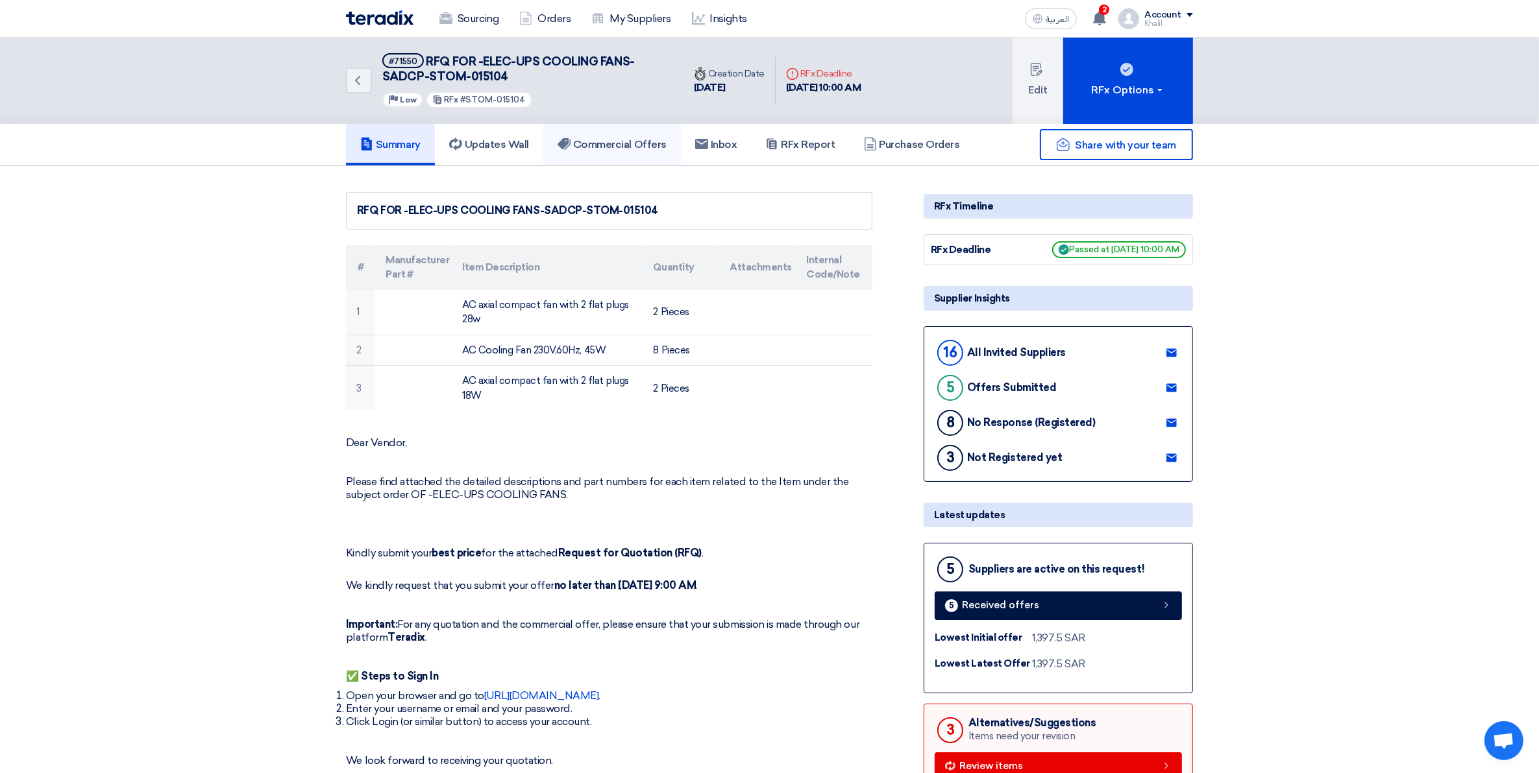
click at [581, 143] on h5 "Commercial Offers" at bounding box center [611, 144] width 109 height 13
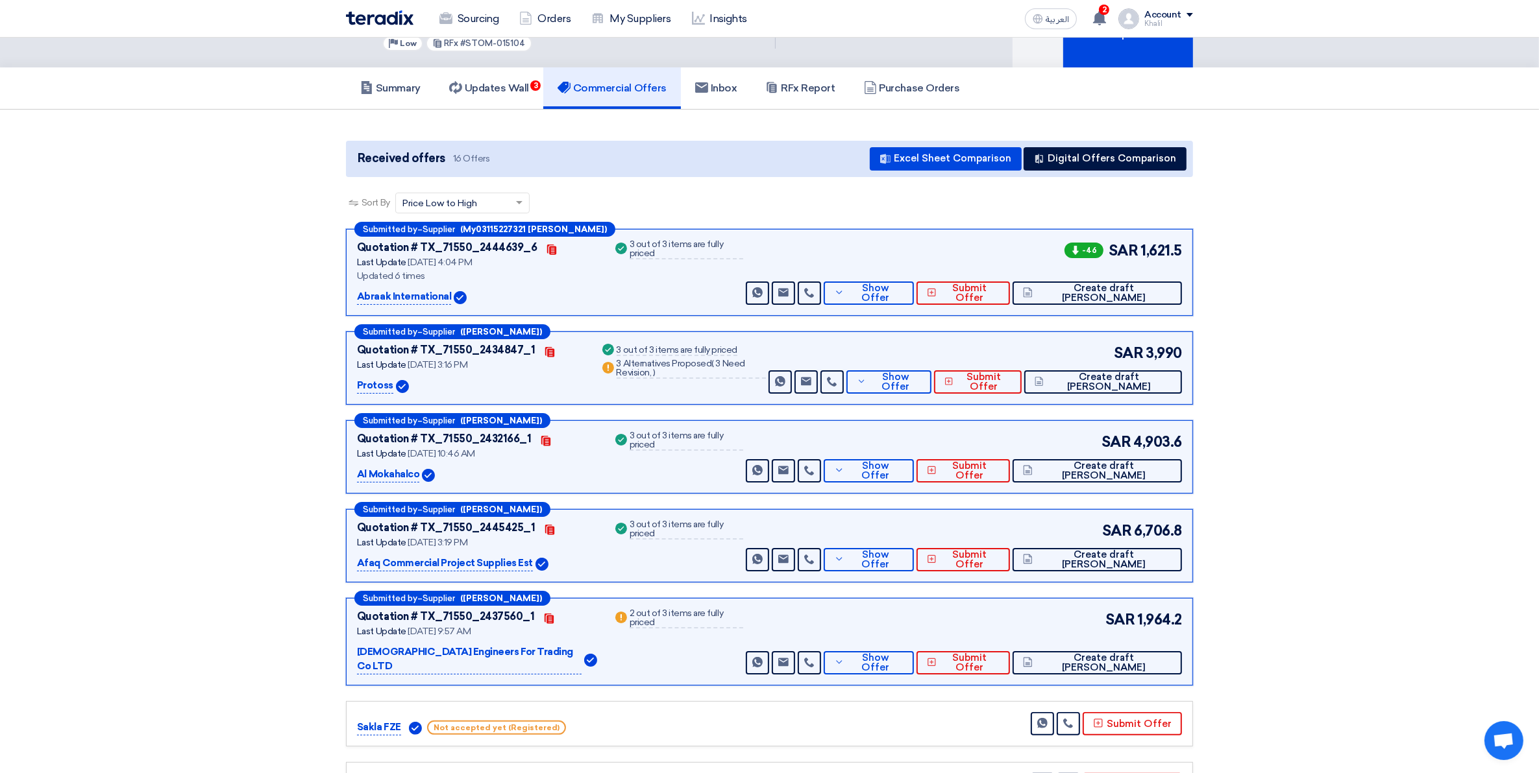
scroll to position [81, 0]
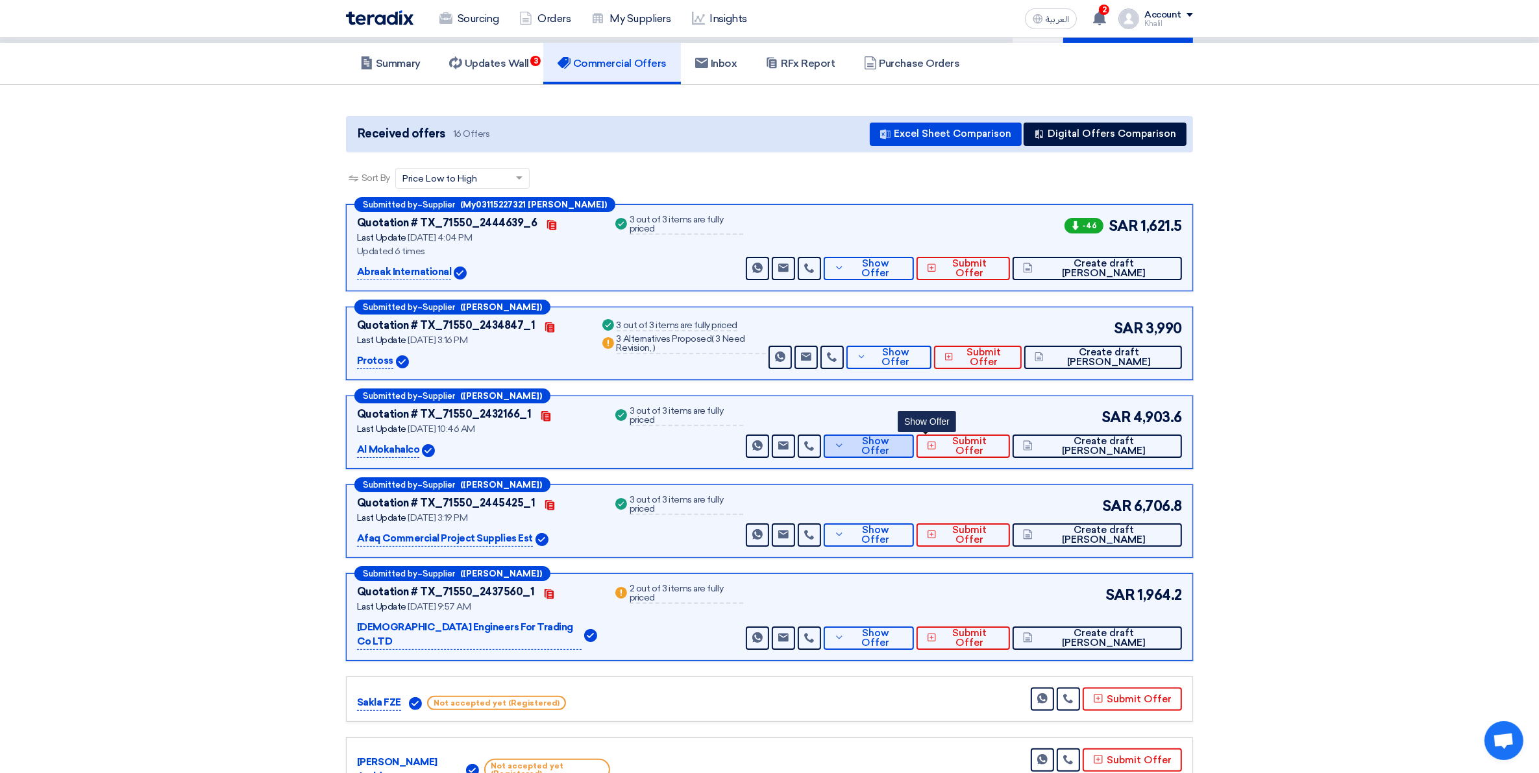
click at [903, 448] on button "Show Offer" at bounding box center [868, 446] width 90 height 23
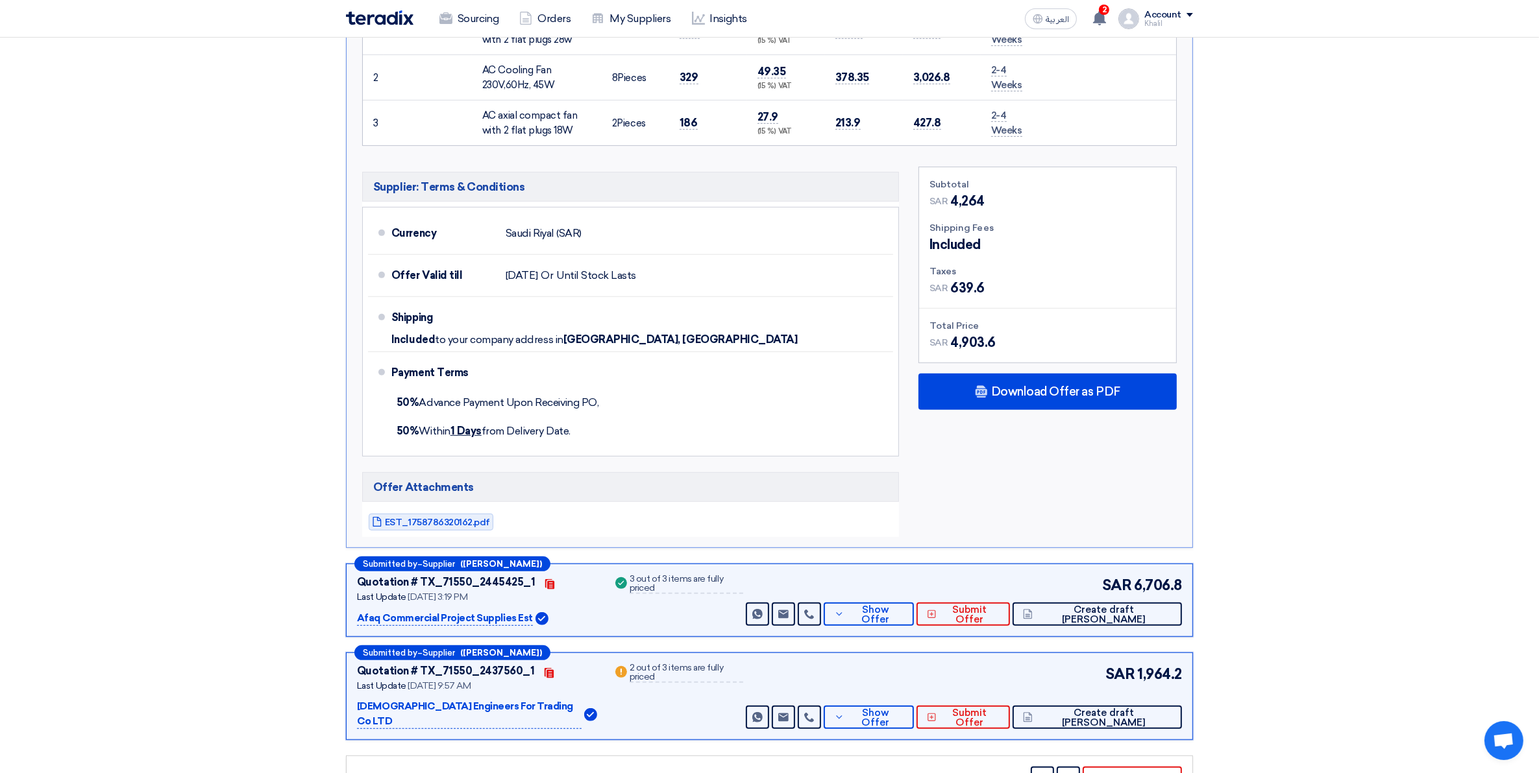
scroll to position [649, 0]
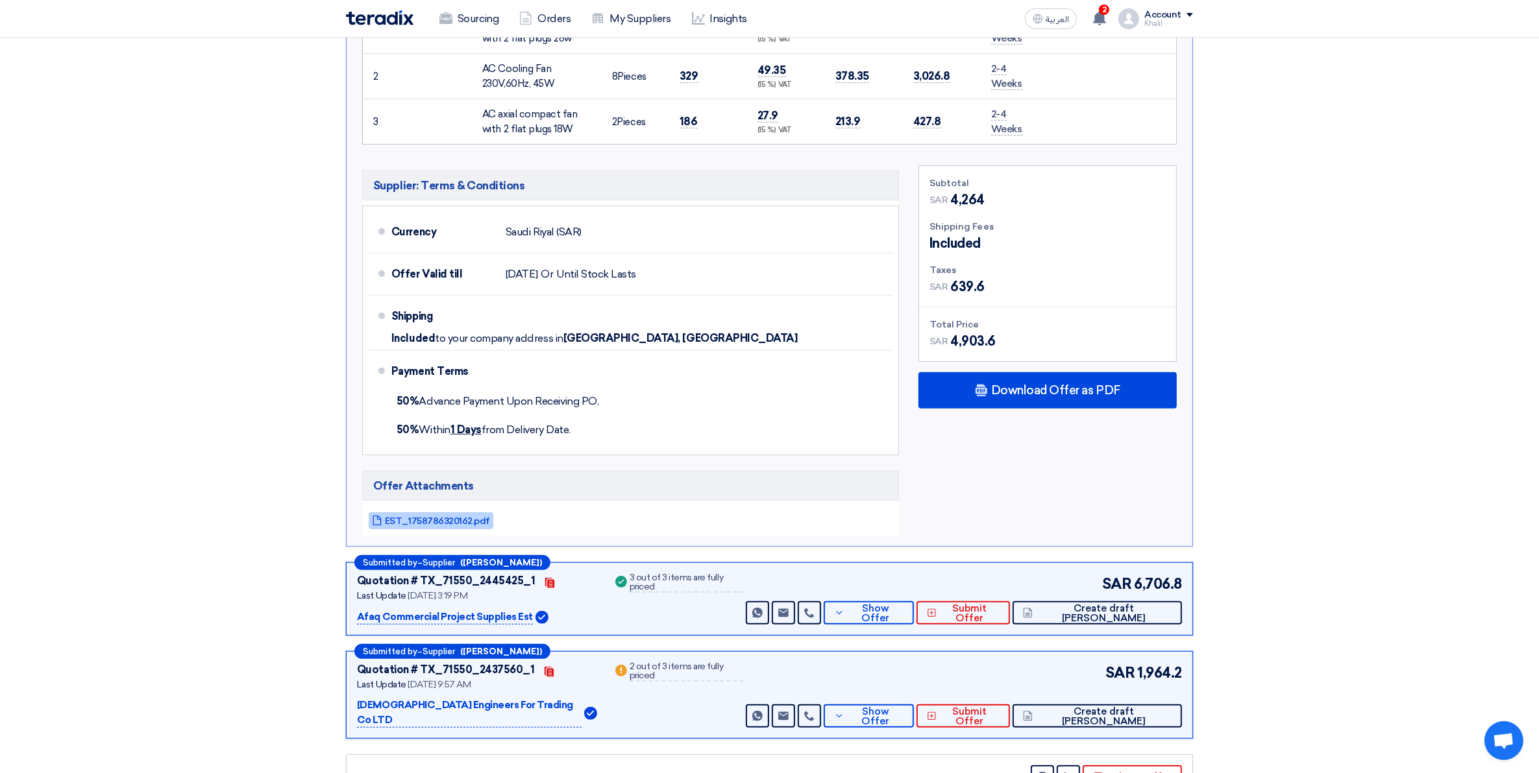
click at [432, 520] on span "EST_1758786320162.pdf" at bounding box center [437, 522] width 105 height 10
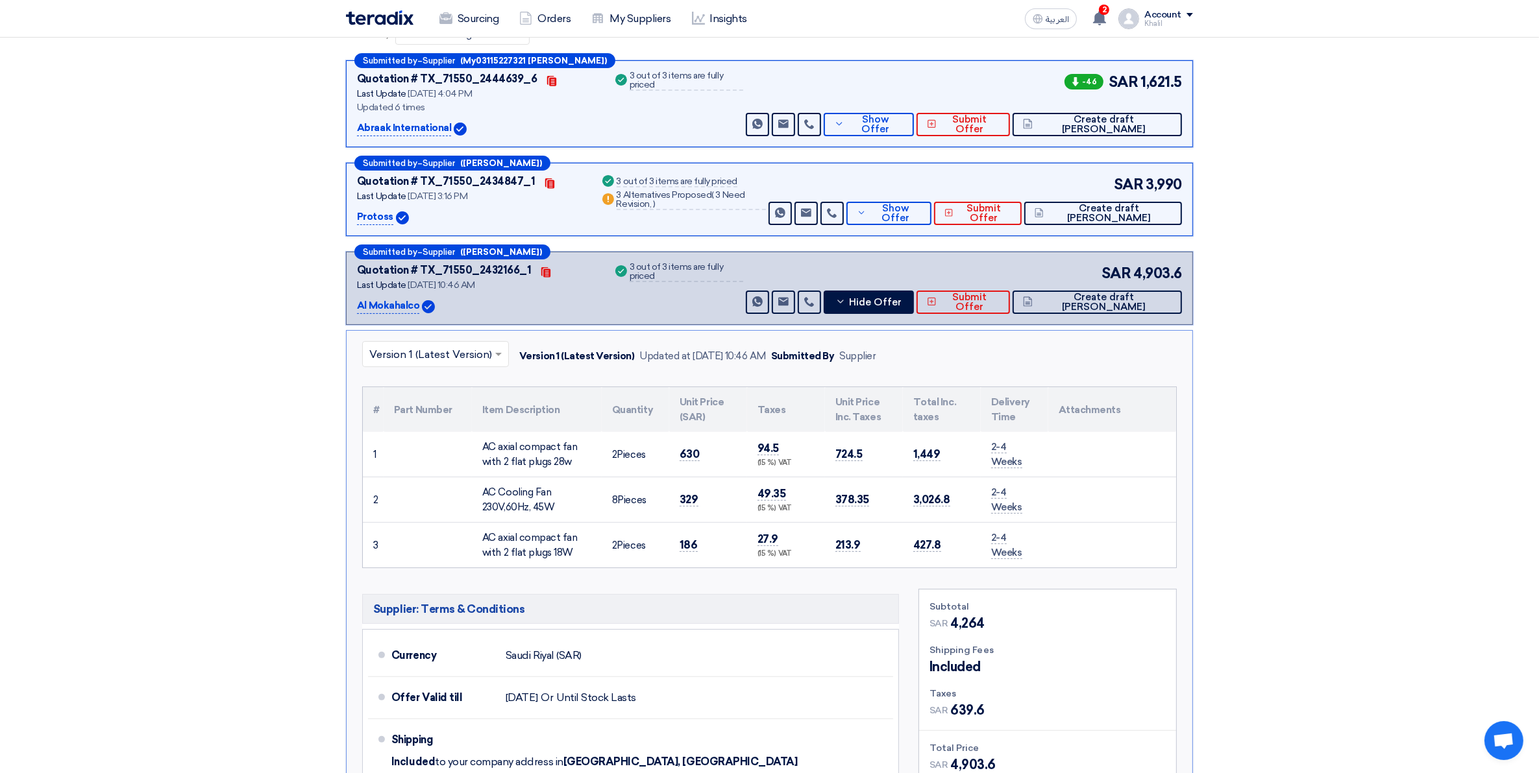
scroll to position [0, 0]
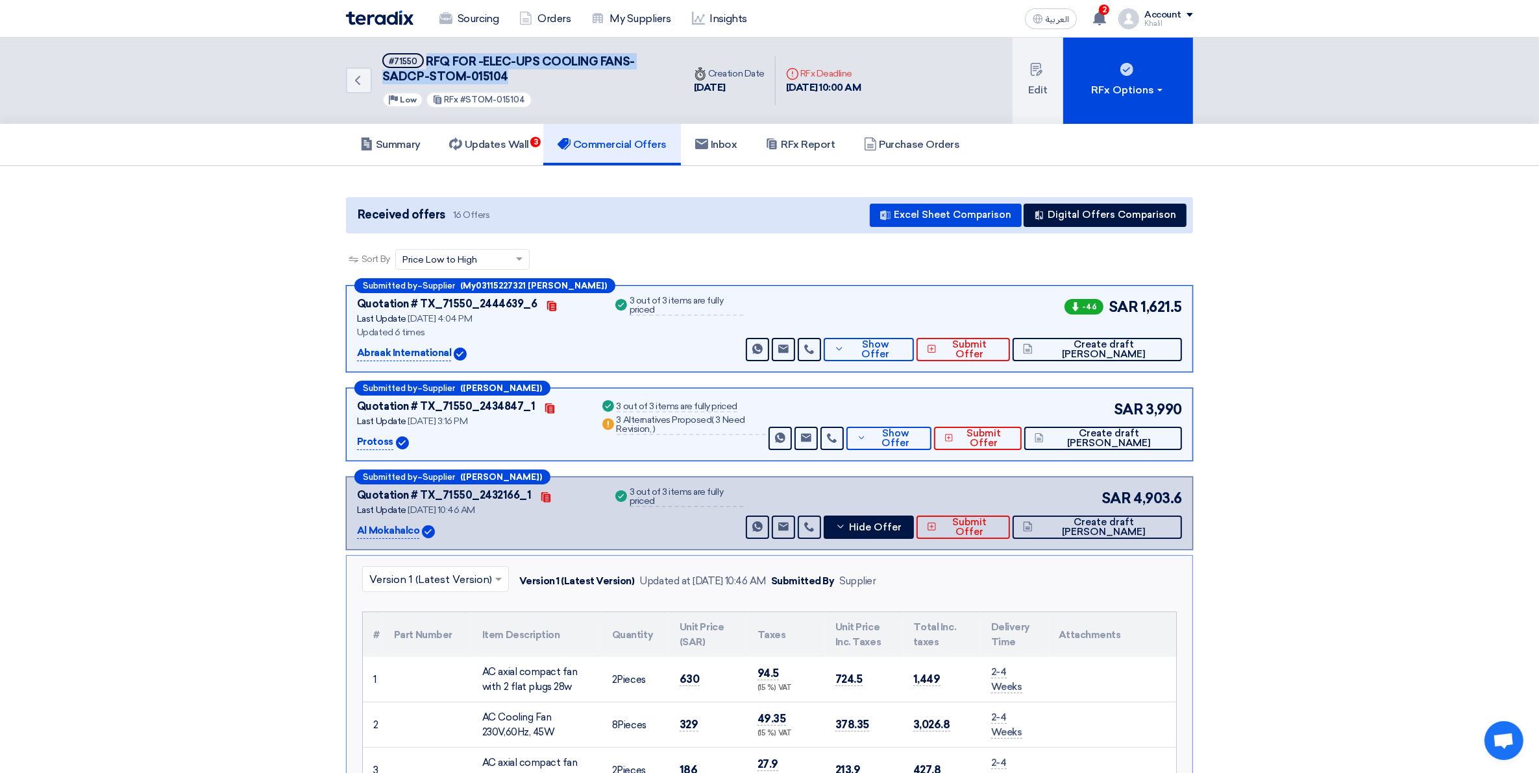
drag, startPoint x: 426, startPoint y: 57, endPoint x: 507, endPoint y: 73, distance: 82.0
click at [507, 73] on h5 "#71550 RFQ FOR -ELEC-UPS COOLING FANS-SADCP-STOM-015104" at bounding box center [525, 69] width 286 height 32
copy span "RFQ FOR -ELEC-UPS COOLING FANS-SADCP-STOM-015104"
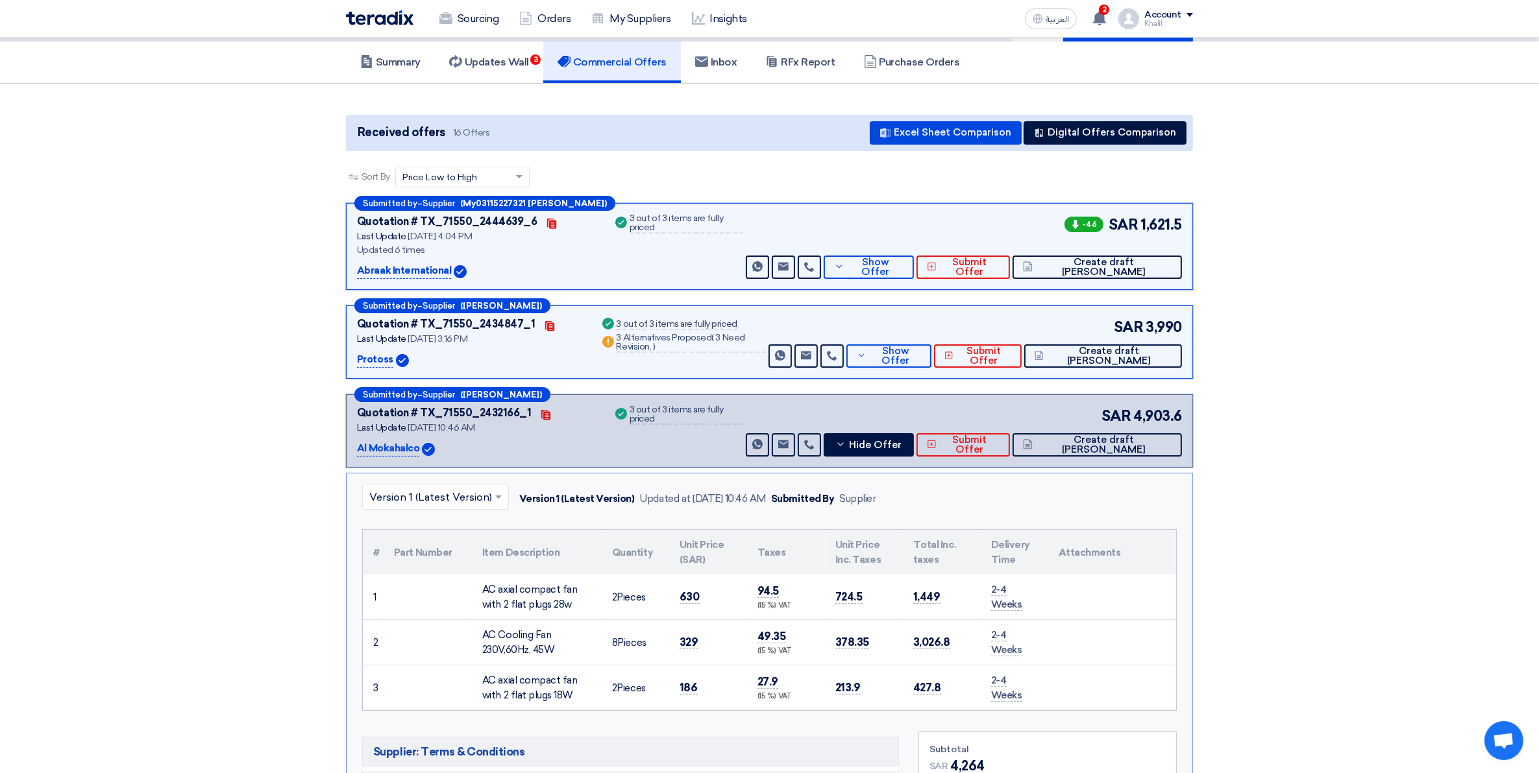
scroll to position [324, 0]
